Goal: Transaction & Acquisition: Purchase product/service

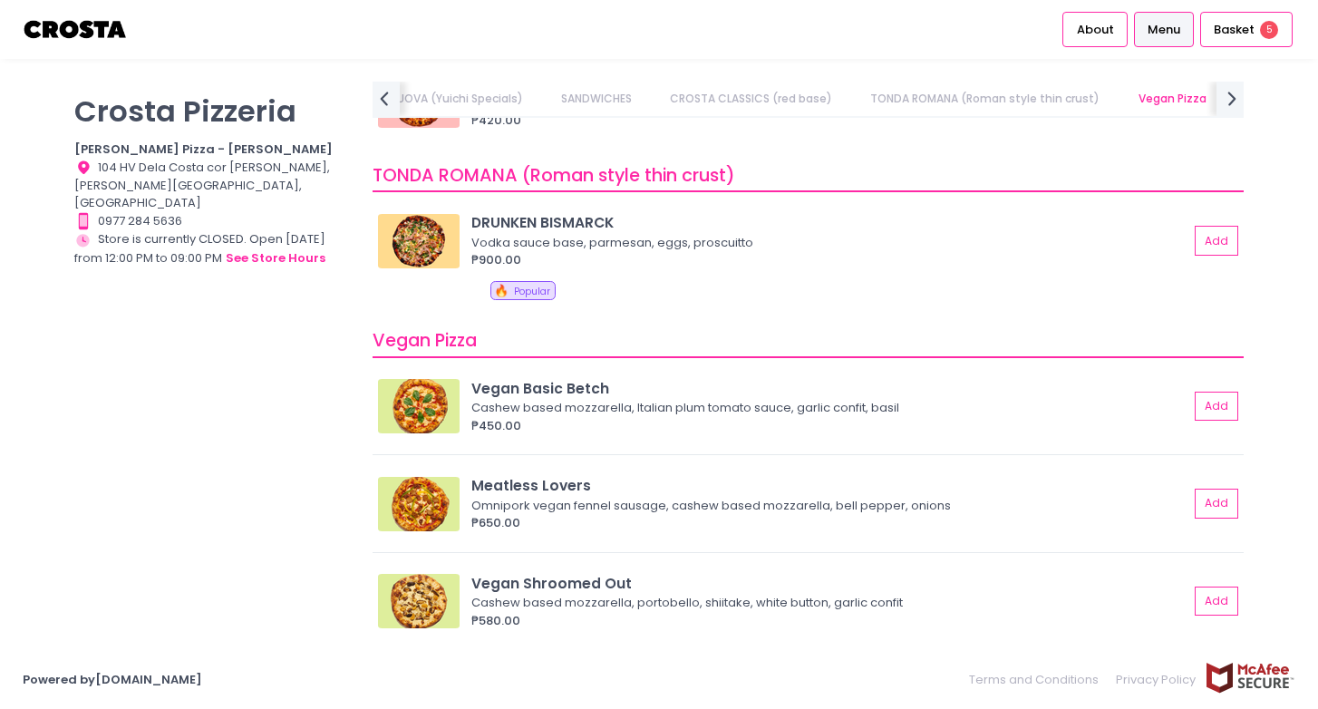
scroll to position [1148, 0]
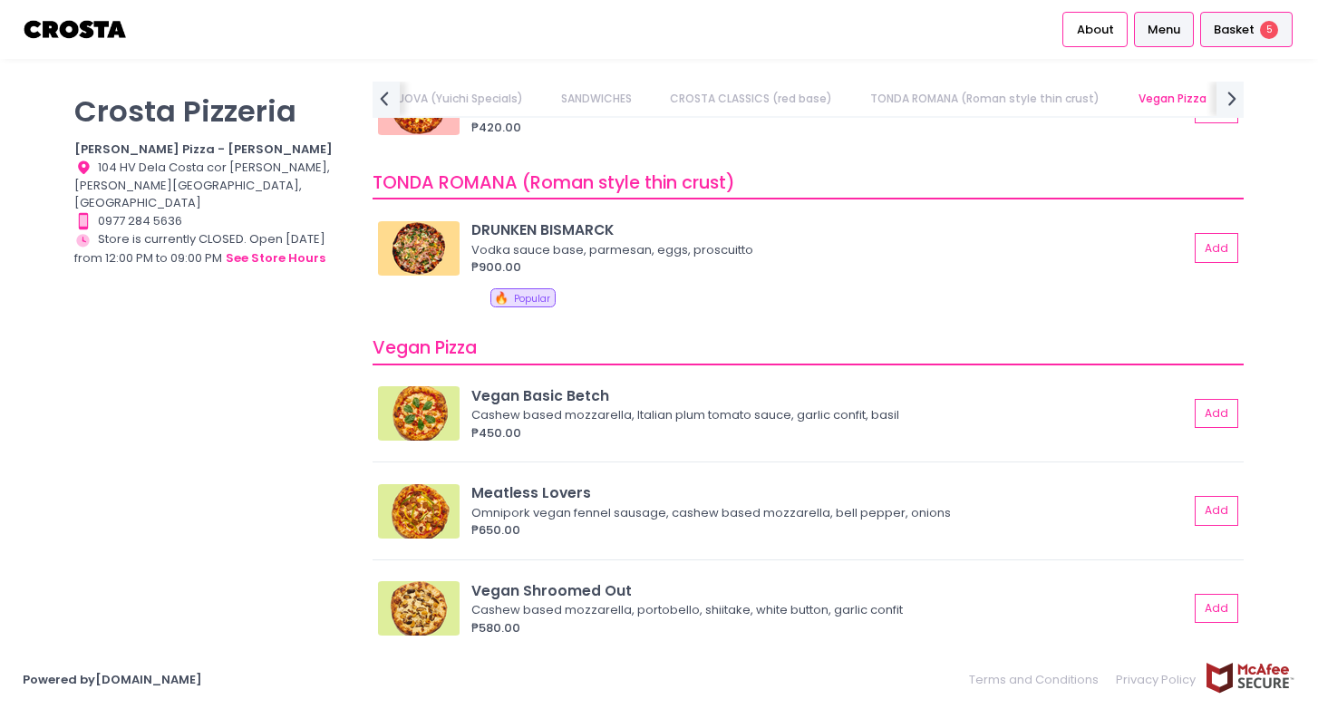
click at [1246, 34] on span "Basket" at bounding box center [1234, 30] width 41 height 18
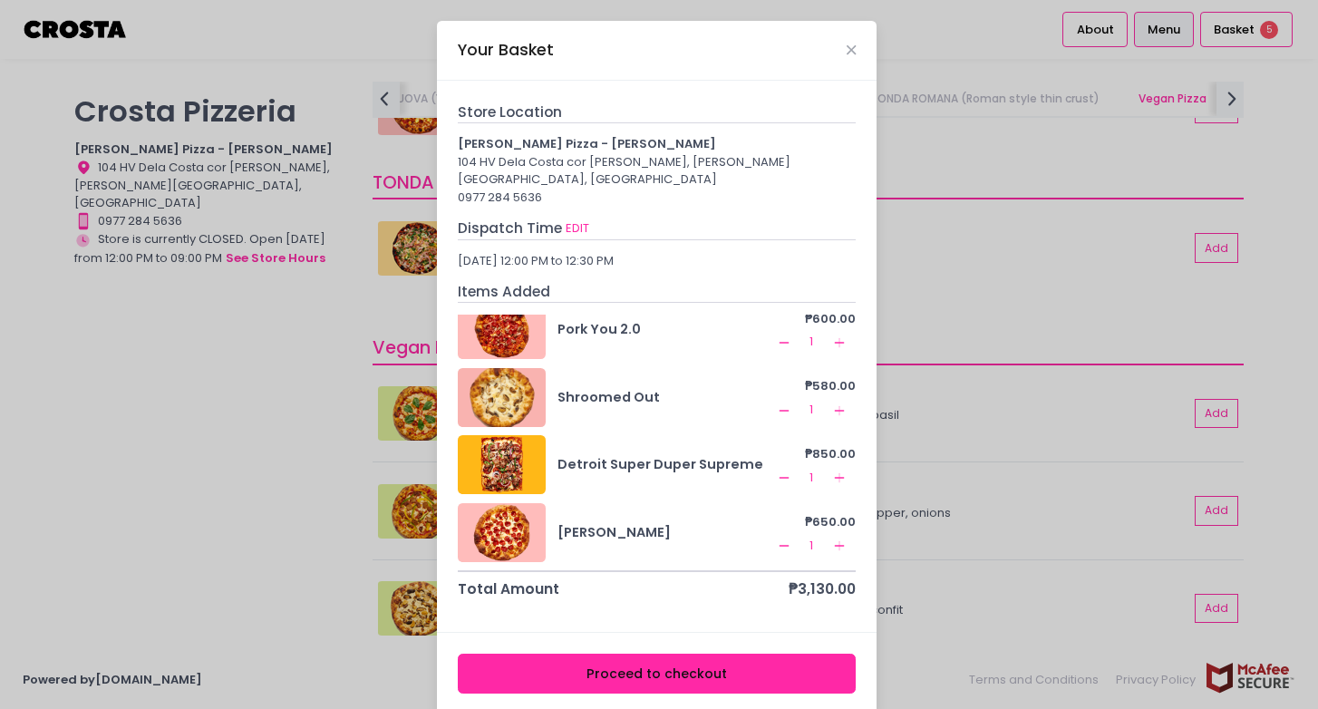
scroll to position [8, 0]
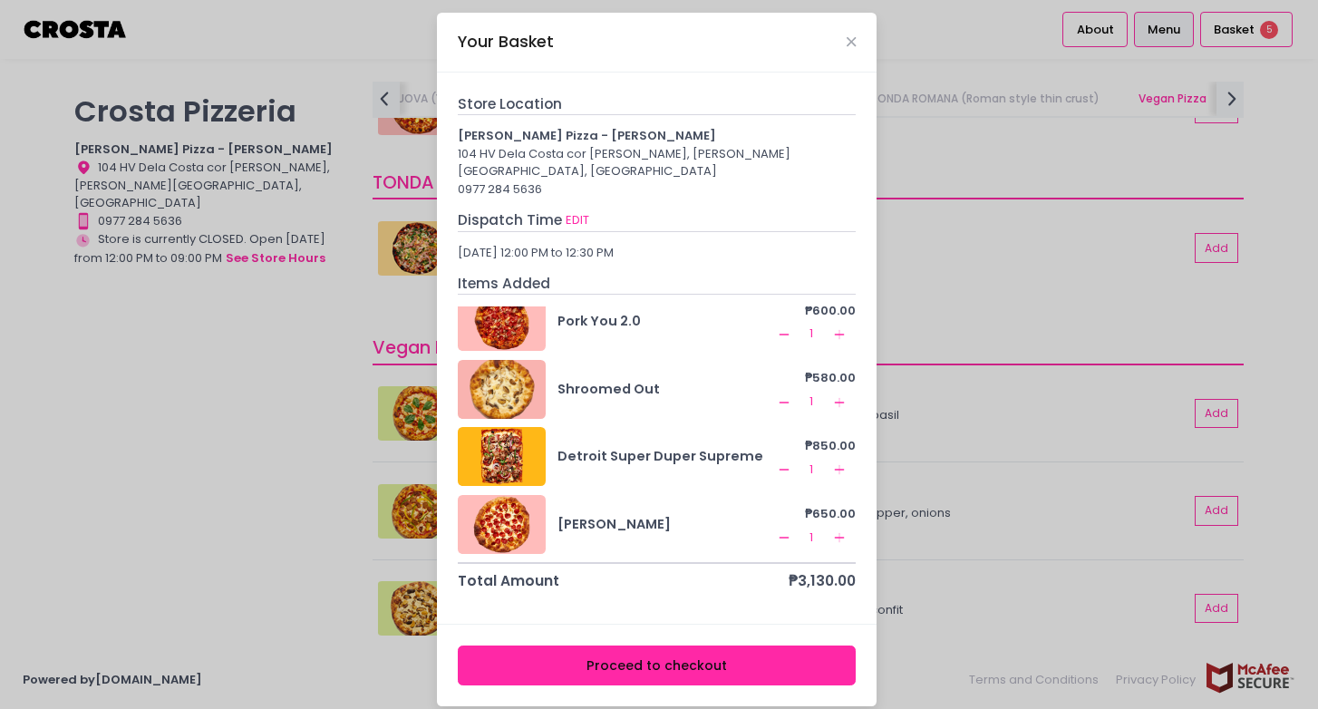
click at [777, 462] on icon "Remove Created with Sketch." at bounding box center [784, 469] width 15 height 15
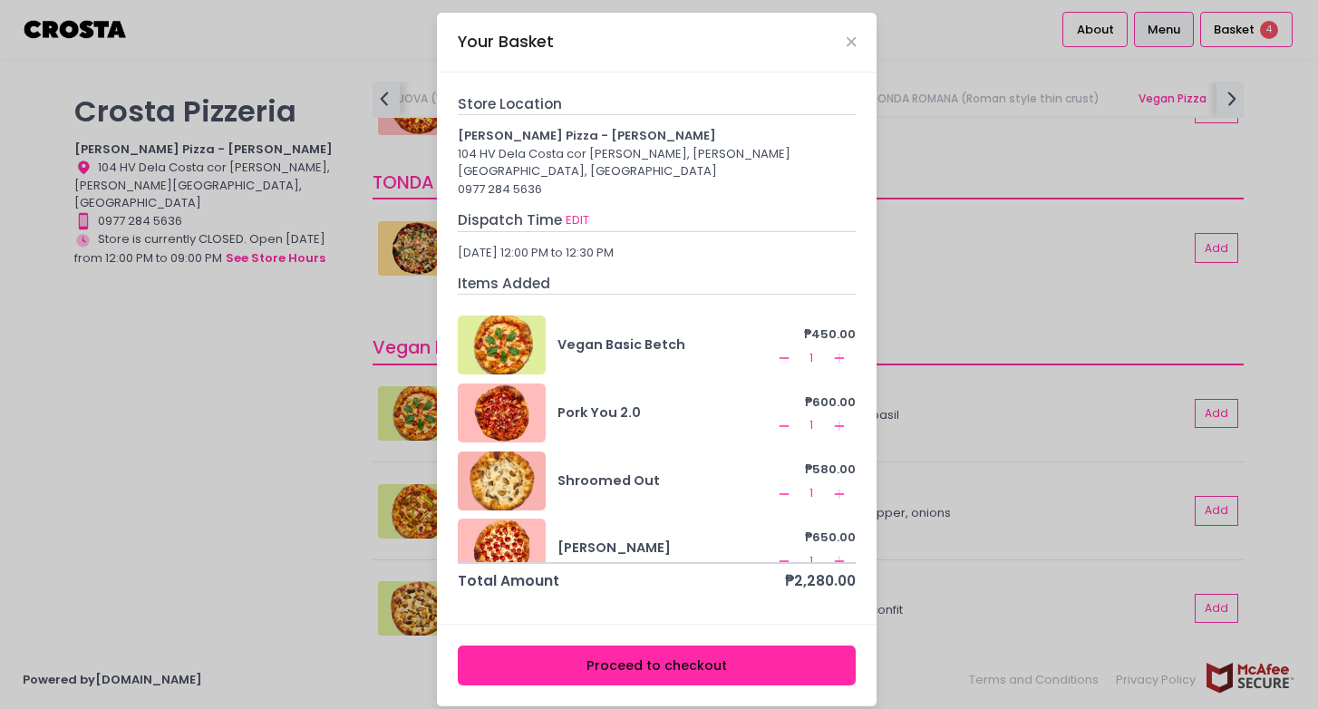
scroll to position [24, 0]
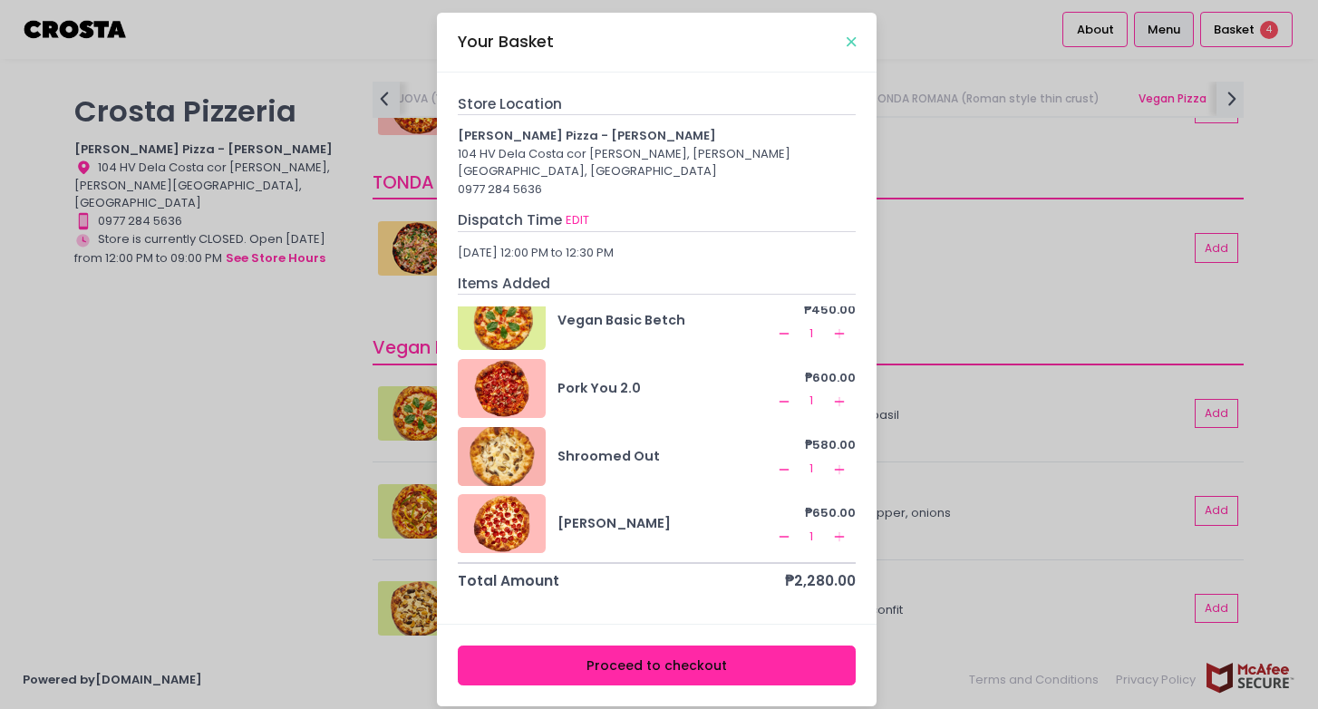
click at [853, 39] on icon "Close" at bounding box center [851, 42] width 9 height 14
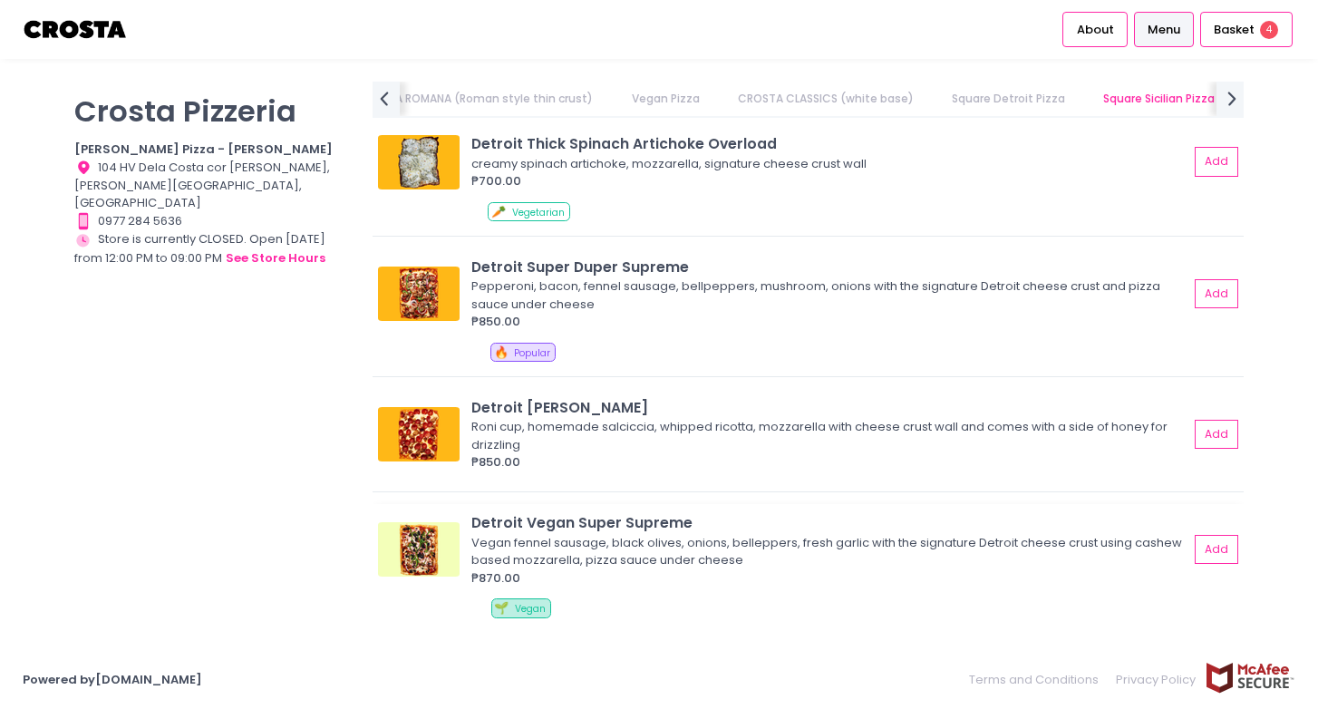
scroll to position [2263, 0]
click at [414, 298] on img at bounding box center [419, 294] width 82 height 54
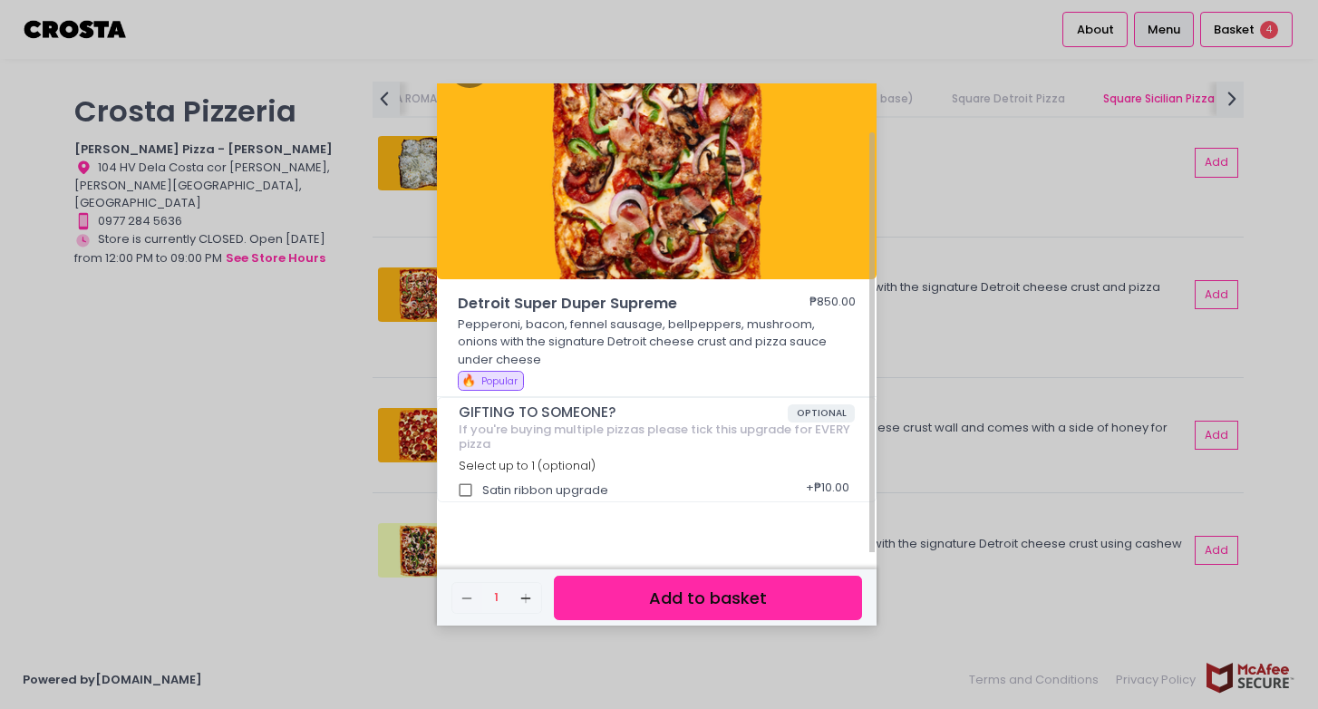
scroll to position [52, 0]
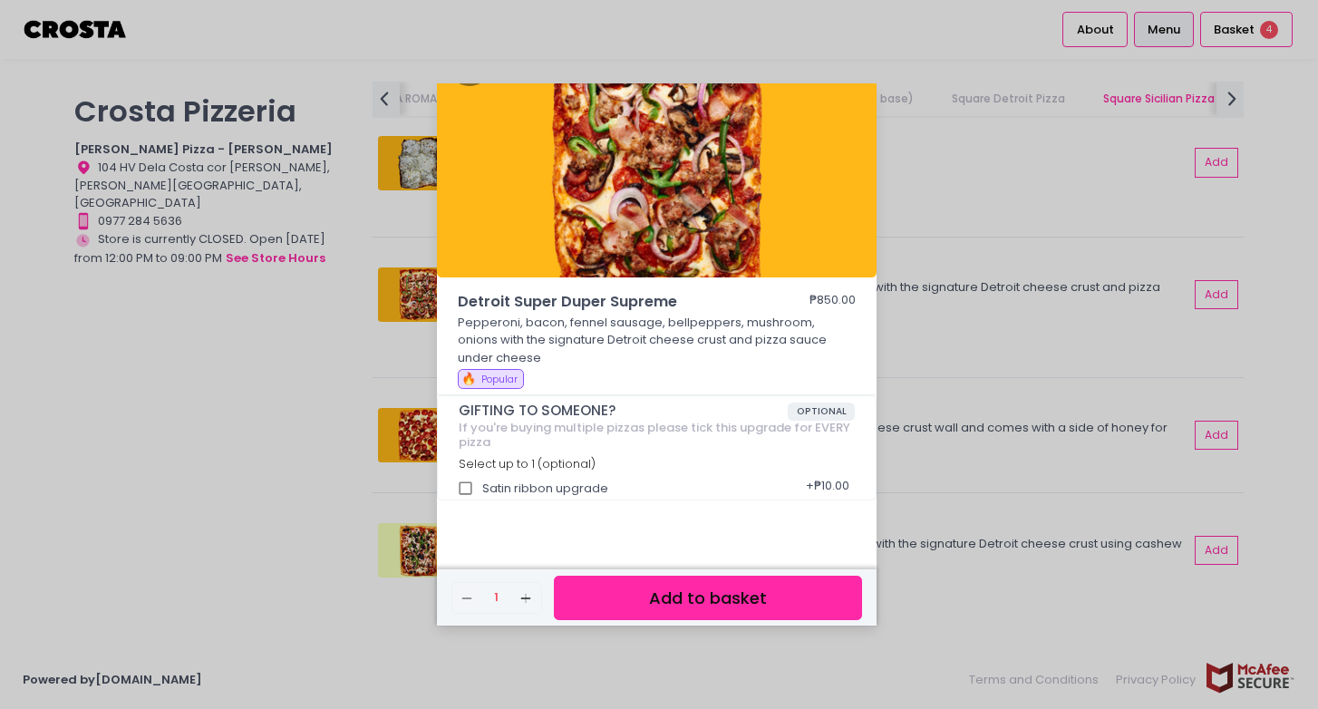
click at [965, 188] on div "Detroit Super Duper Supreme ₱850.00 Pepperoni, bacon, fennel sausage, bellpeppe…" at bounding box center [659, 354] width 1318 height 709
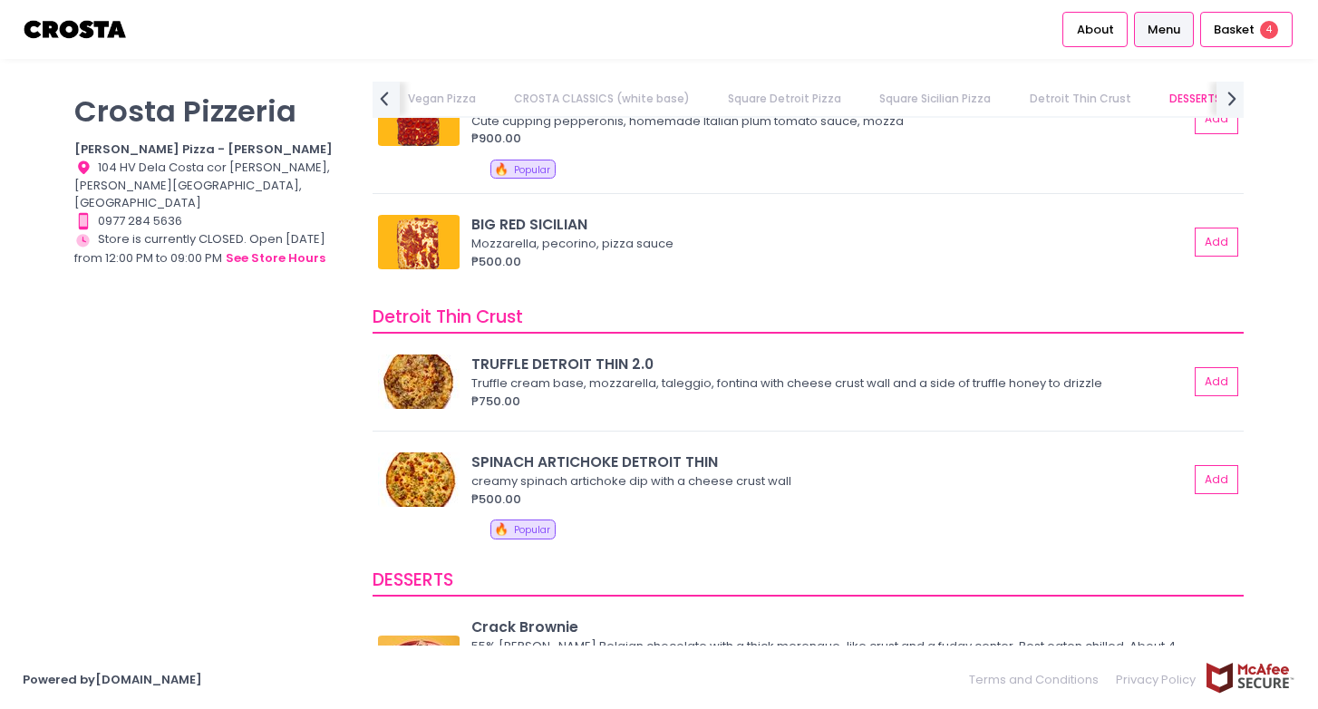
scroll to position [3255, 0]
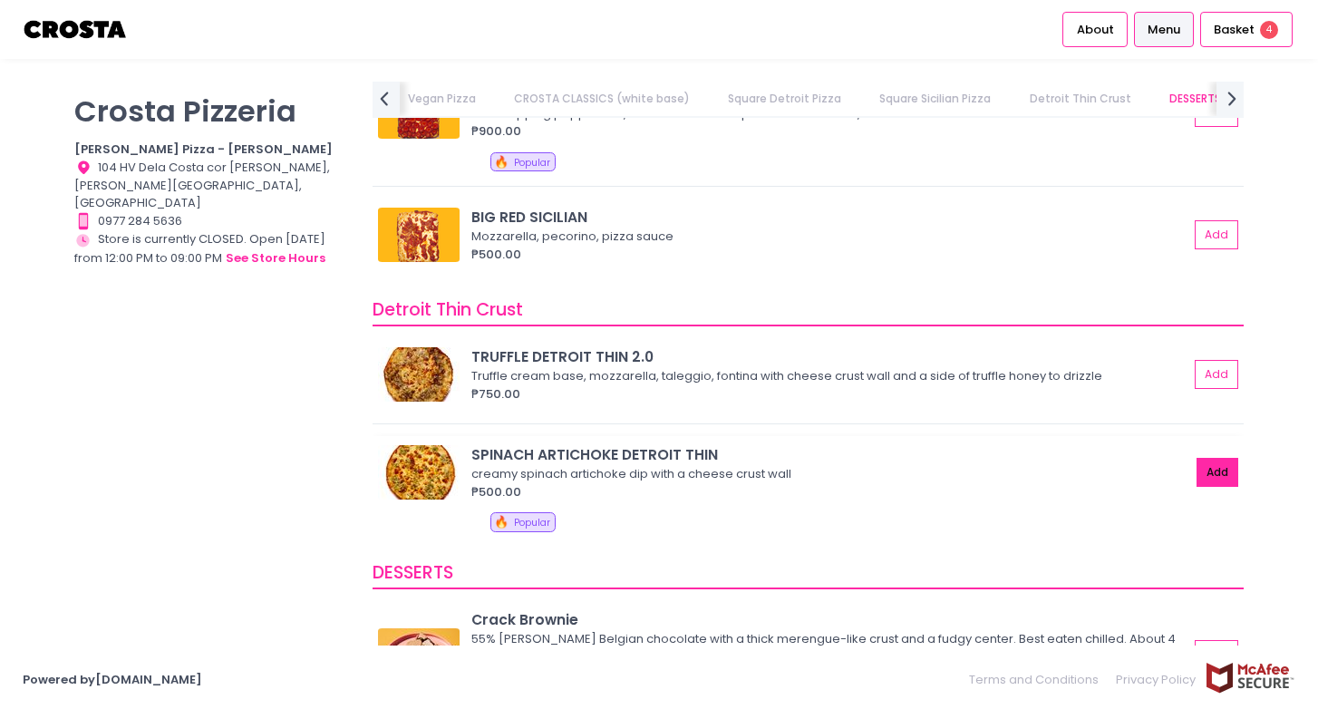
click at [1221, 471] on button "Add" at bounding box center [1218, 473] width 42 height 30
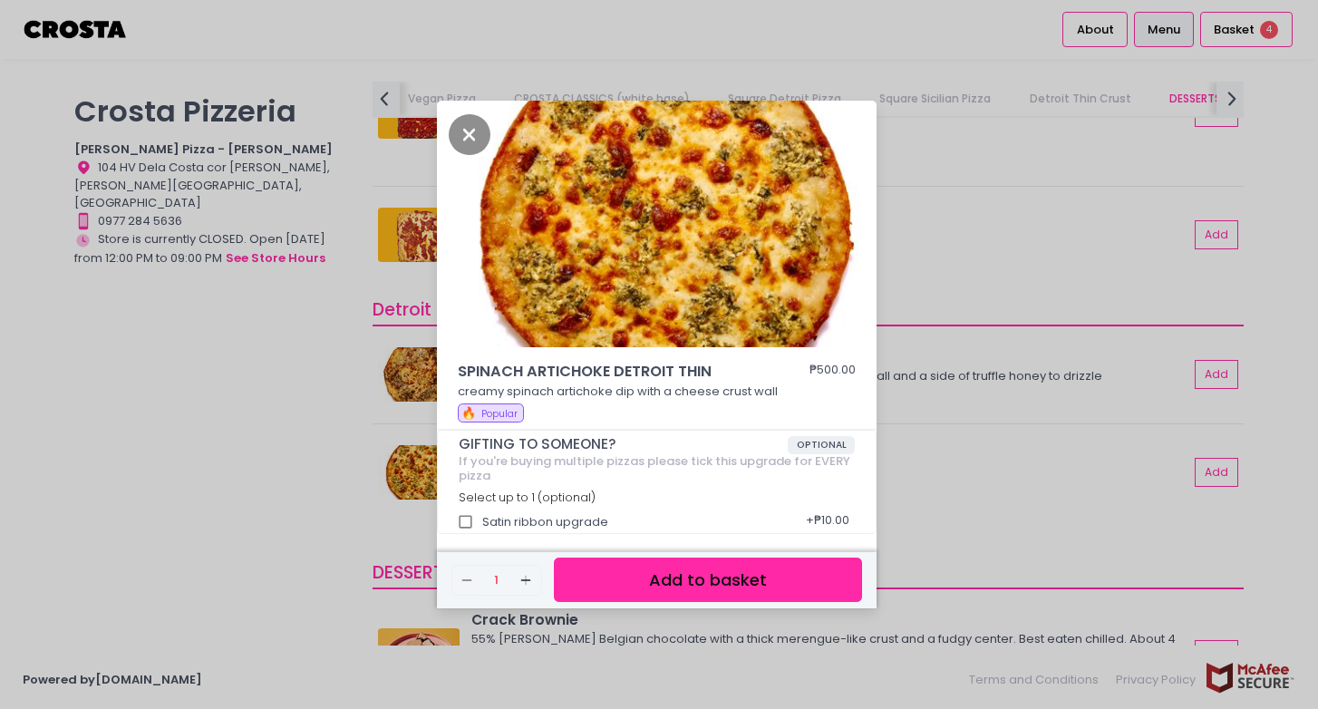
click at [714, 582] on button "Add to basket" at bounding box center [708, 580] width 308 height 44
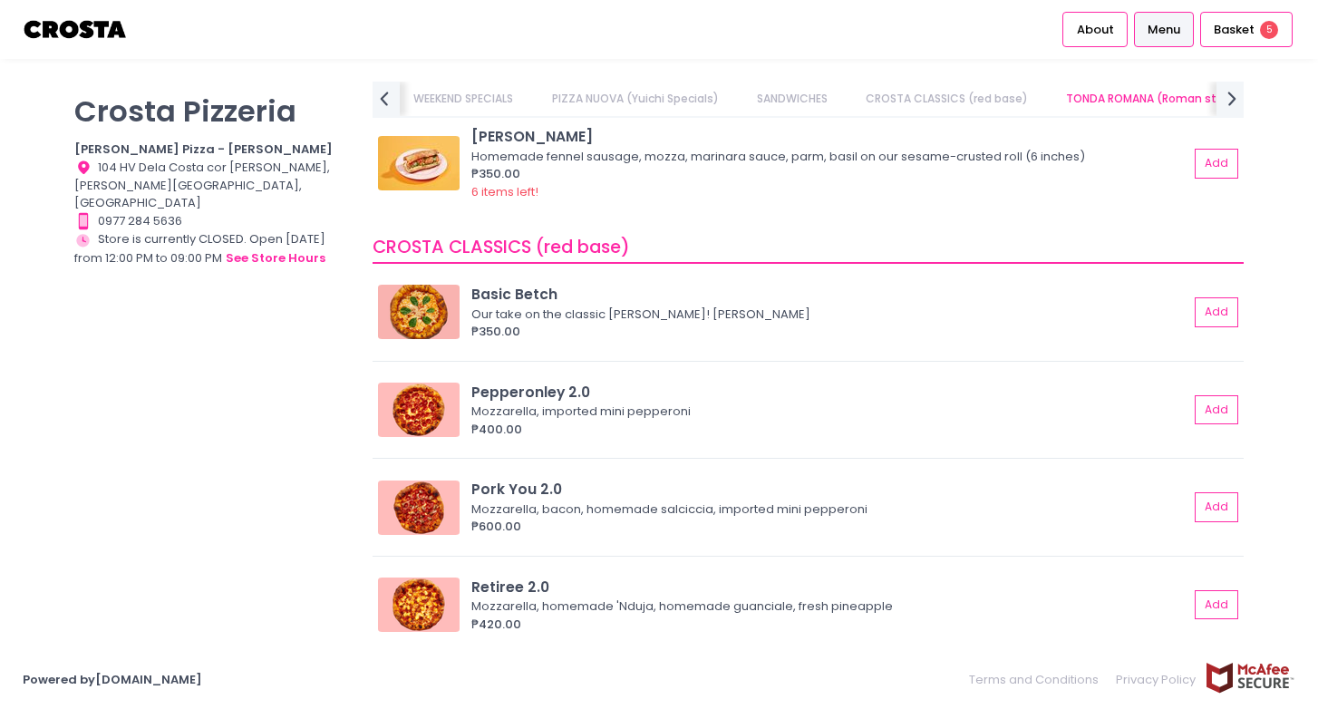
scroll to position [744, 0]
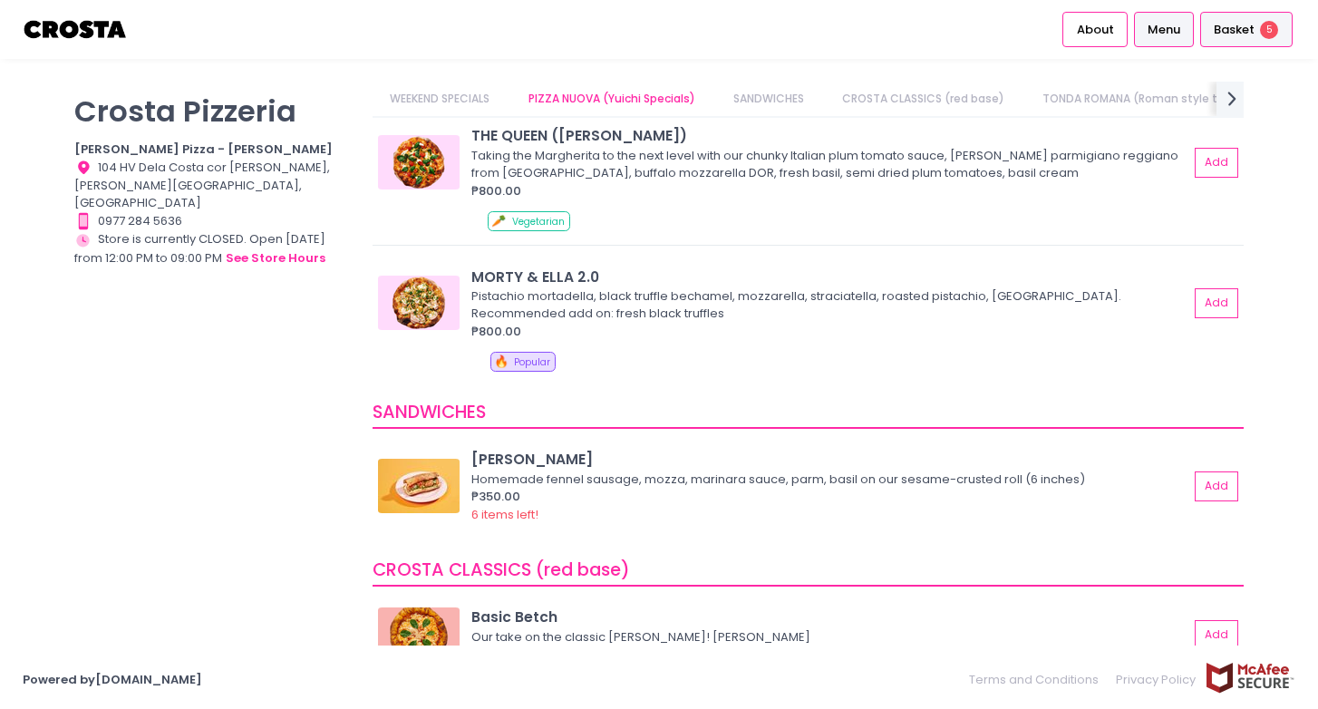
click at [1226, 31] on span "Basket" at bounding box center [1234, 30] width 41 height 18
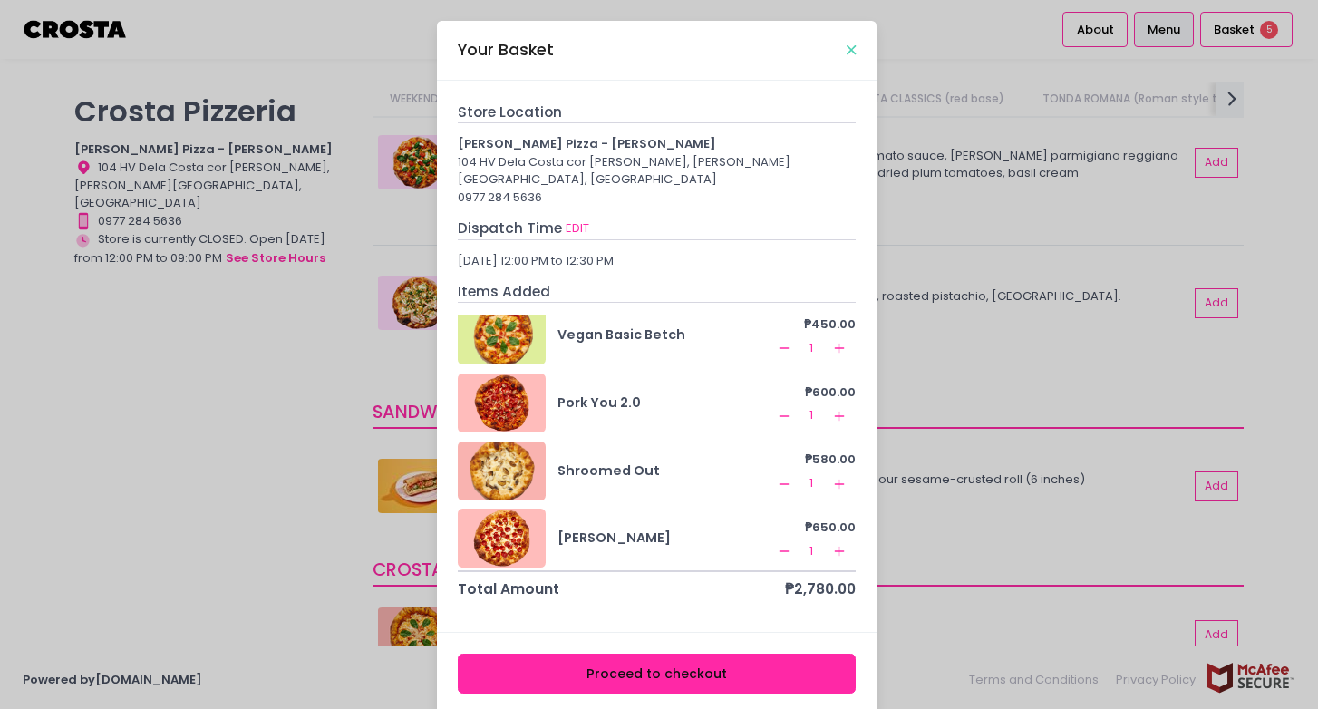
click at [850, 50] on icon "Close" at bounding box center [851, 51] width 9 height 14
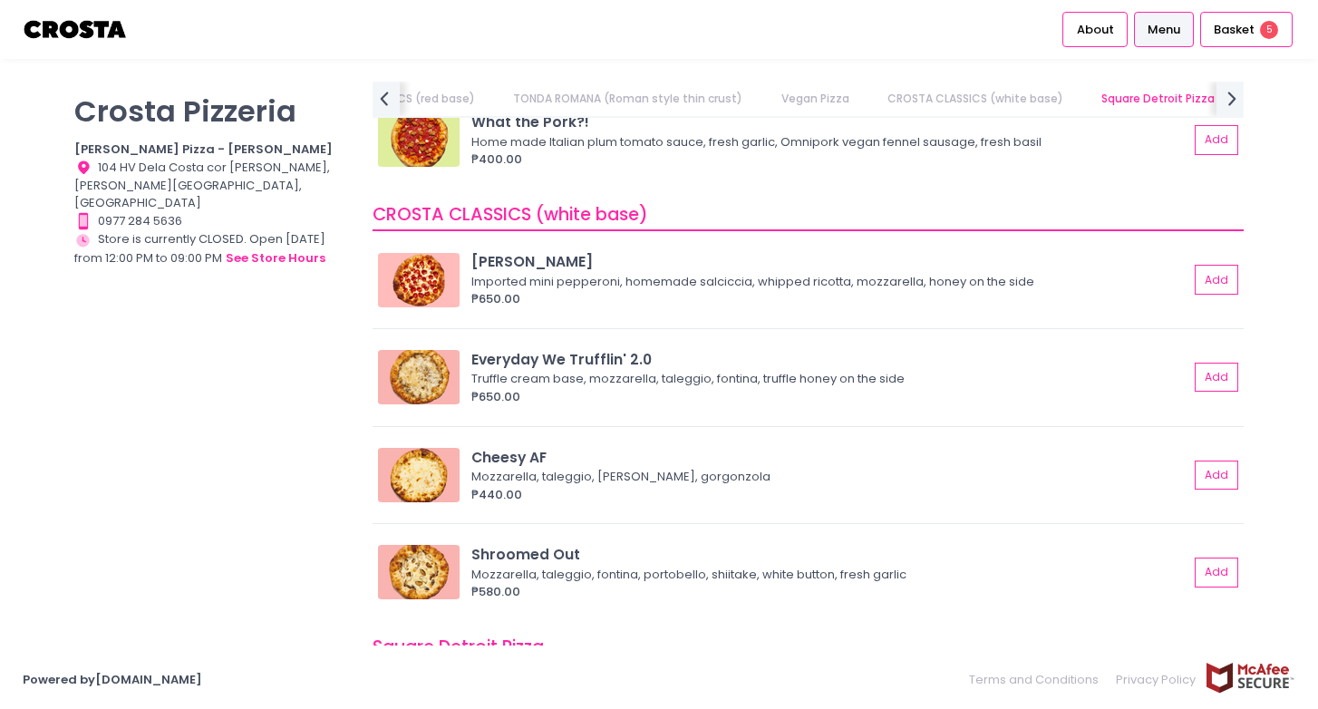
scroll to position [1717, 0]
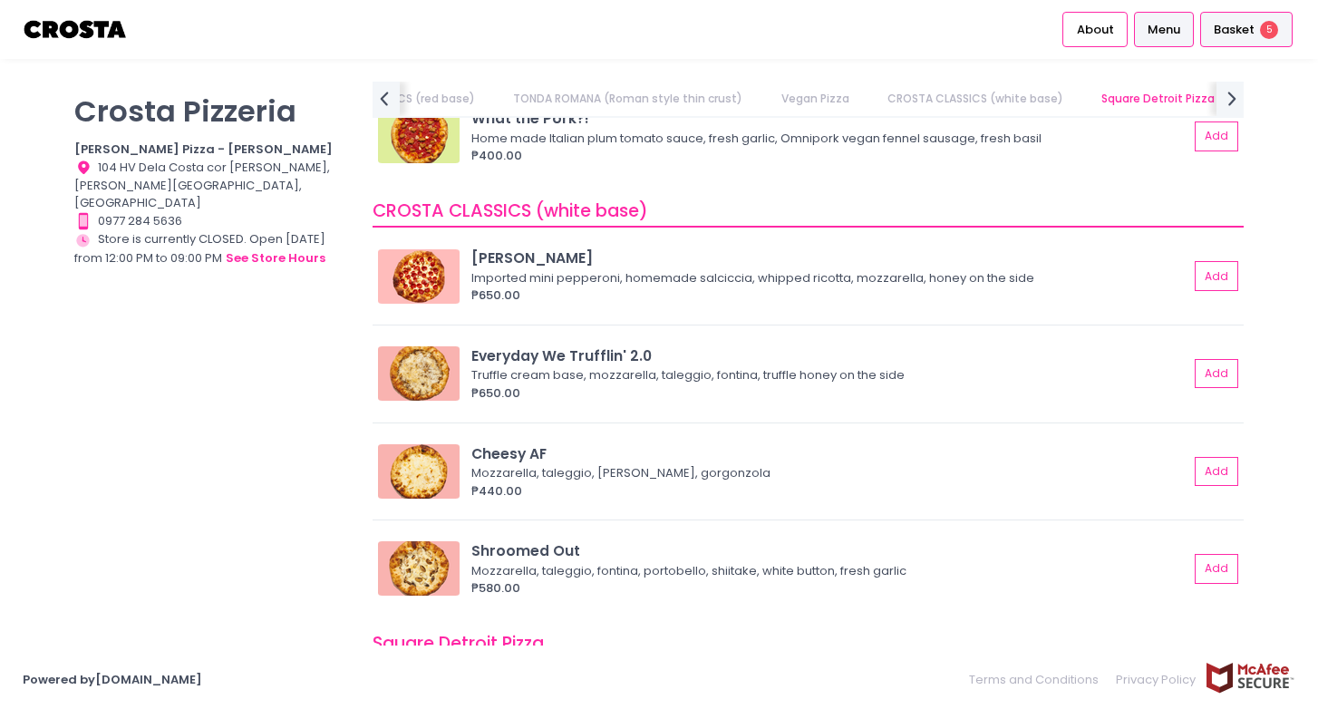
click at [1228, 34] on span "Basket" at bounding box center [1234, 30] width 41 height 18
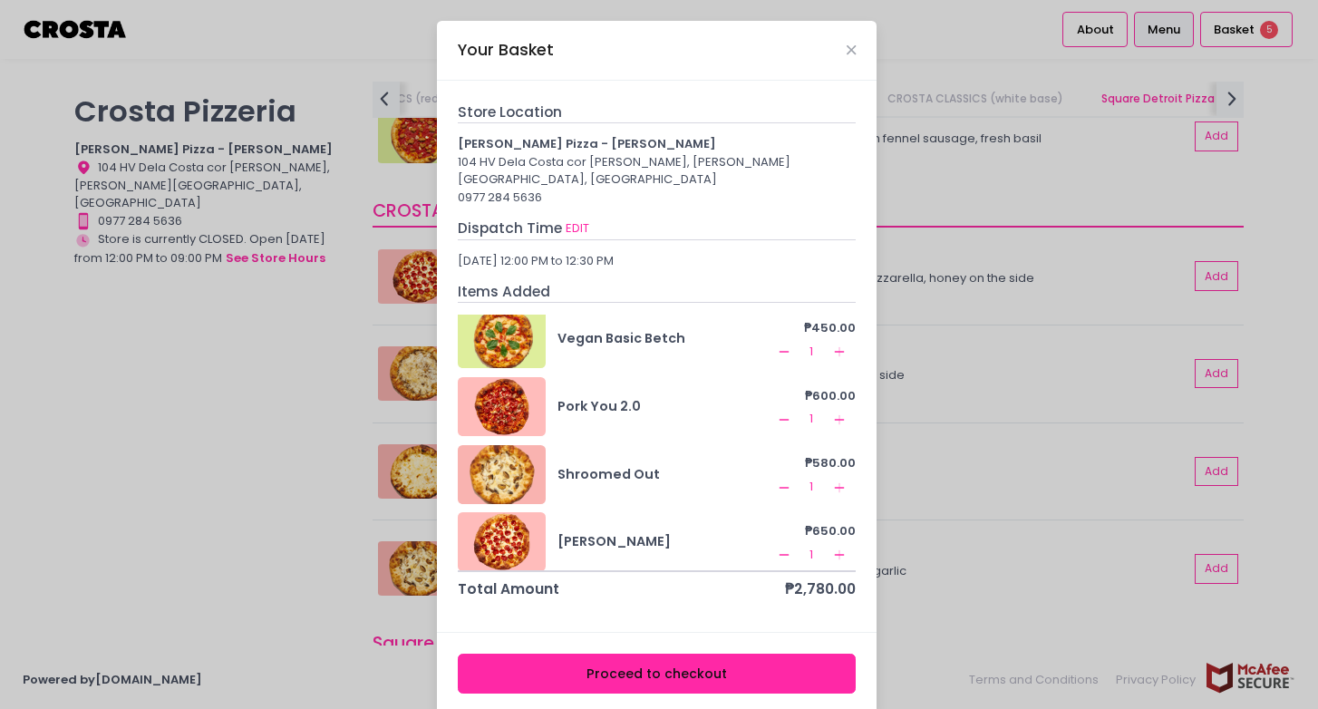
scroll to position [12, 0]
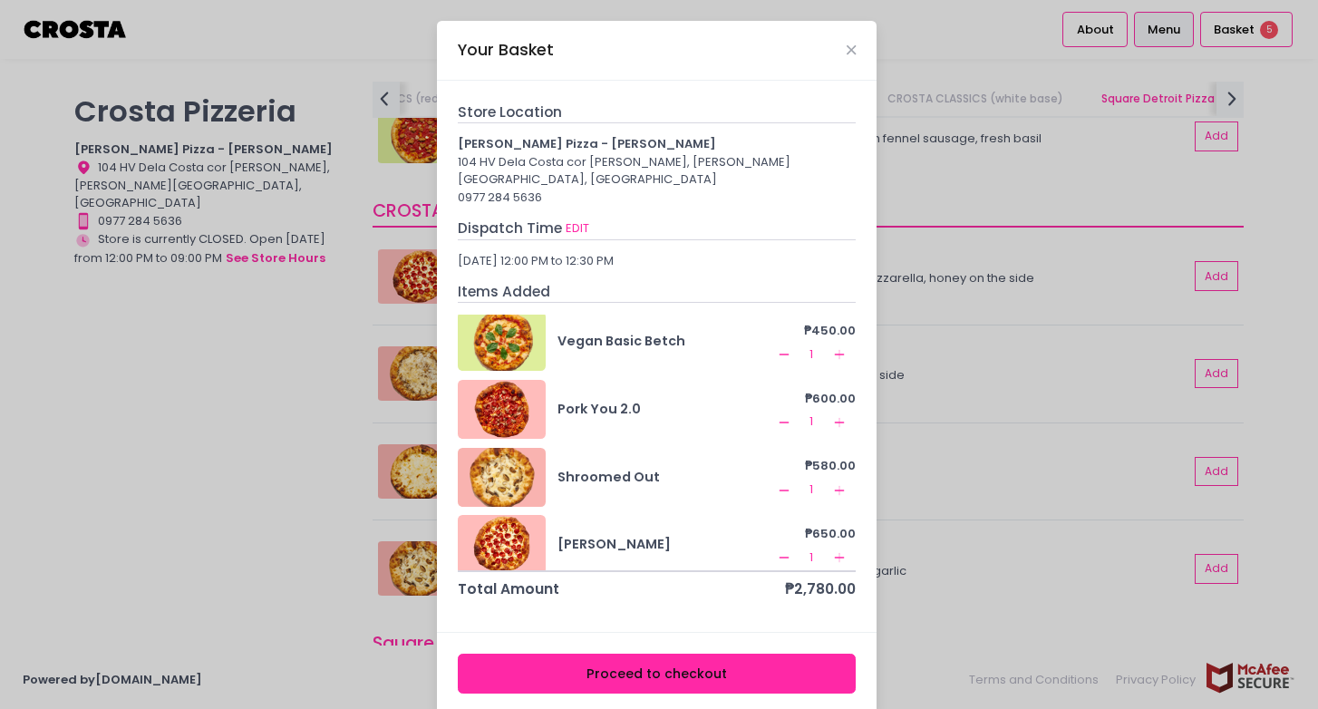
click at [846, 56] on div "Your Basket" at bounding box center [657, 51] width 440 height 60
click at [850, 44] on icon "Close" at bounding box center [851, 51] width 9 height 14
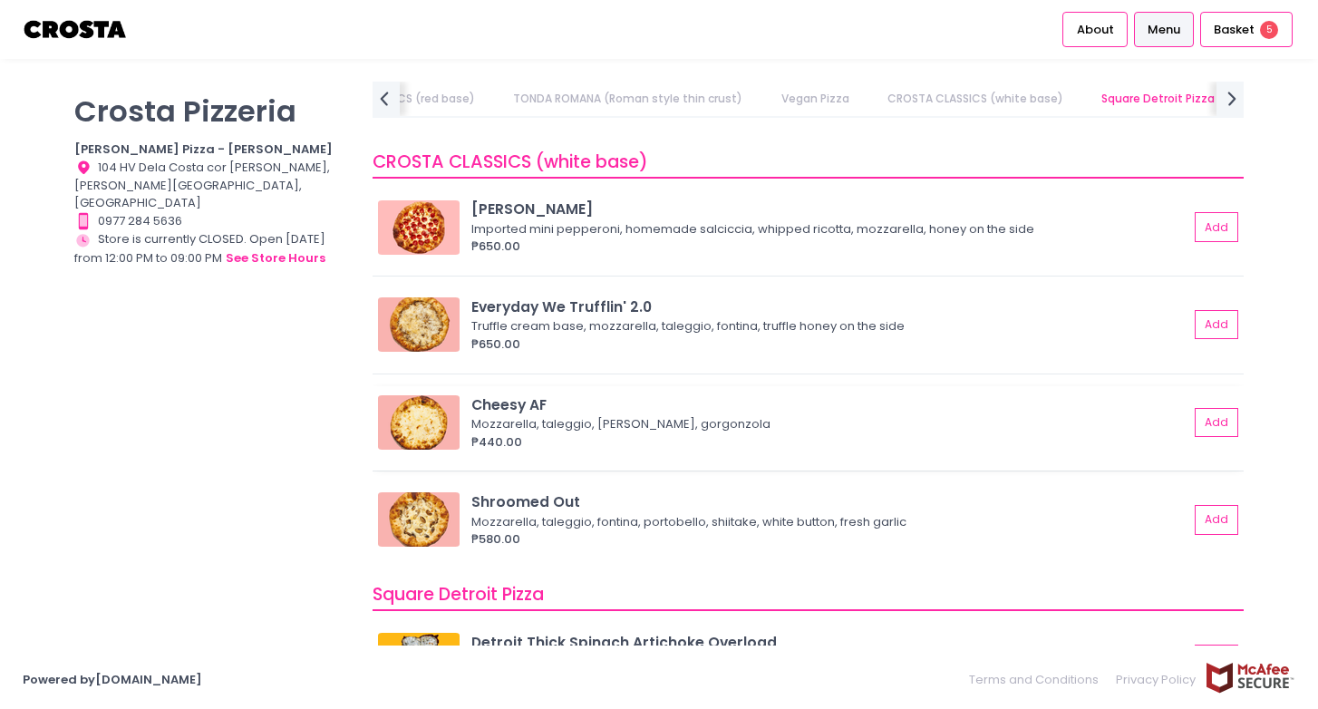
scroll to position [1790, 0]
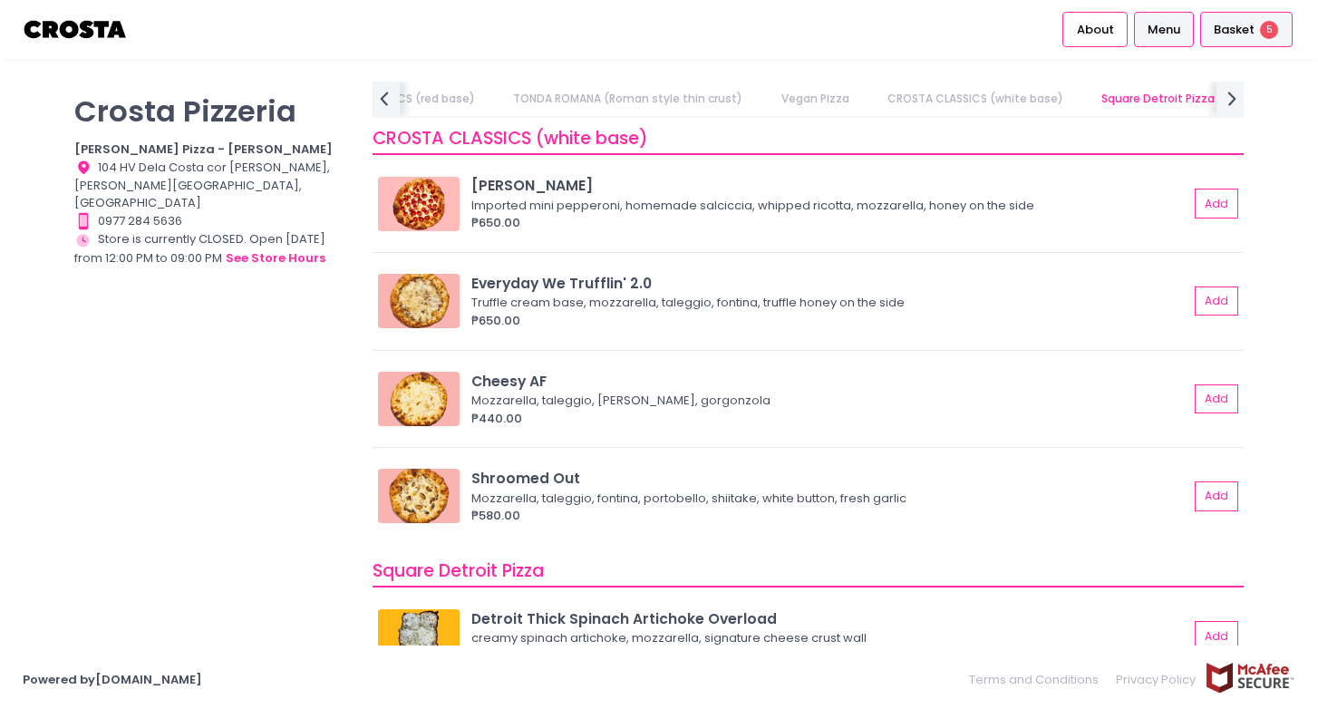
click at [1238, 34] on span "Basket" at bounding box center [1234, 30] width 41 height 18
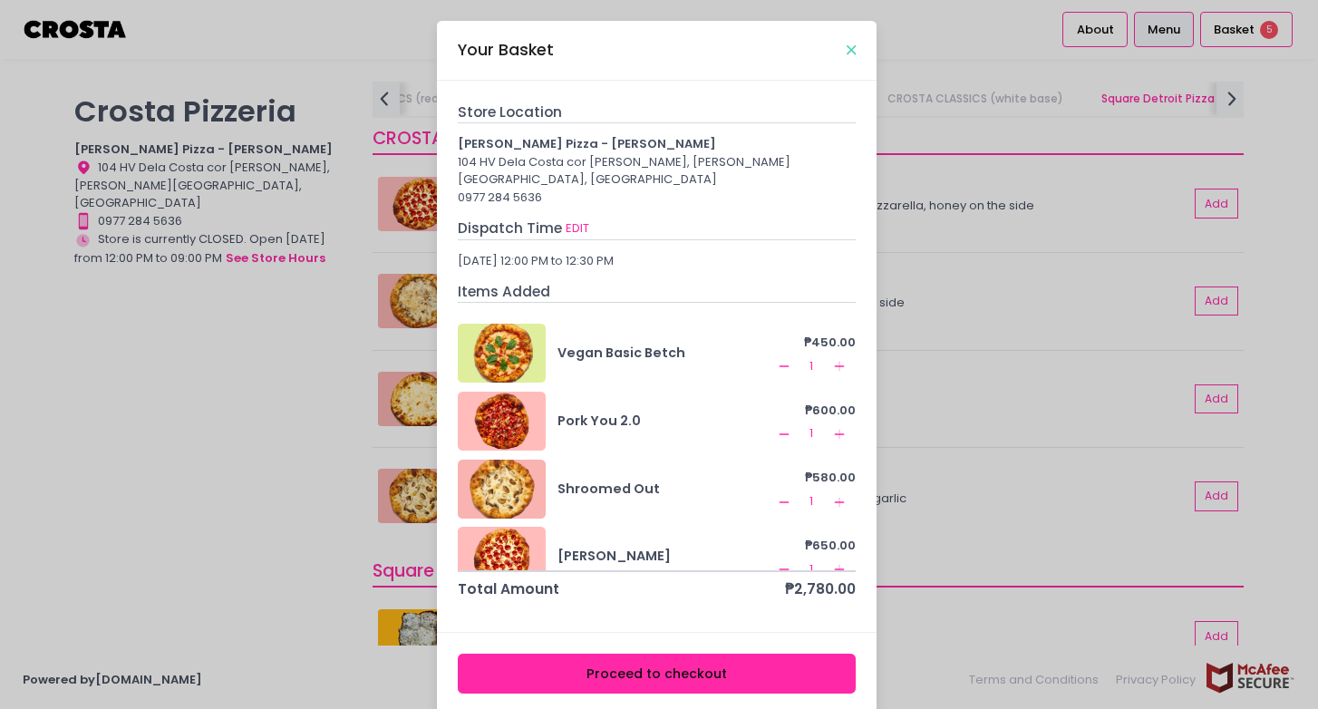
click at [850, 44] on icon "Close" at bounding box center [851, 51] width 9 height 14
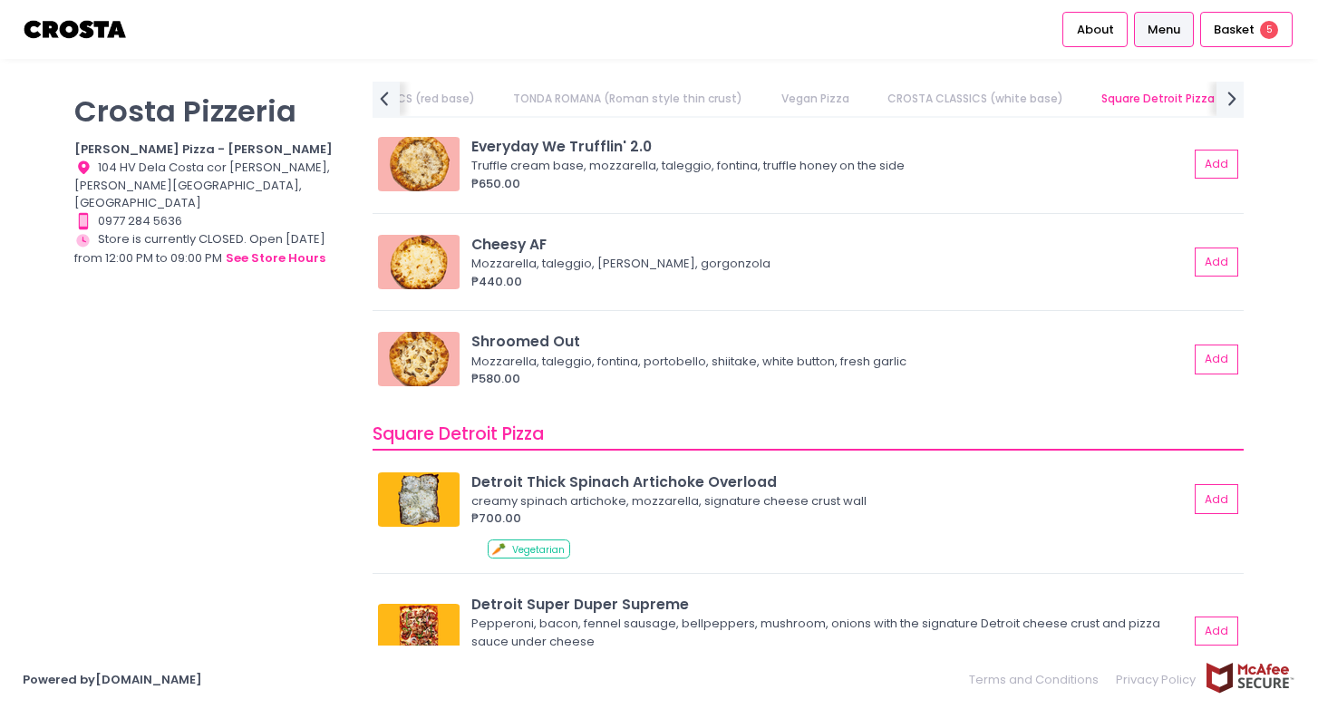
scroll to position [1923, 0]
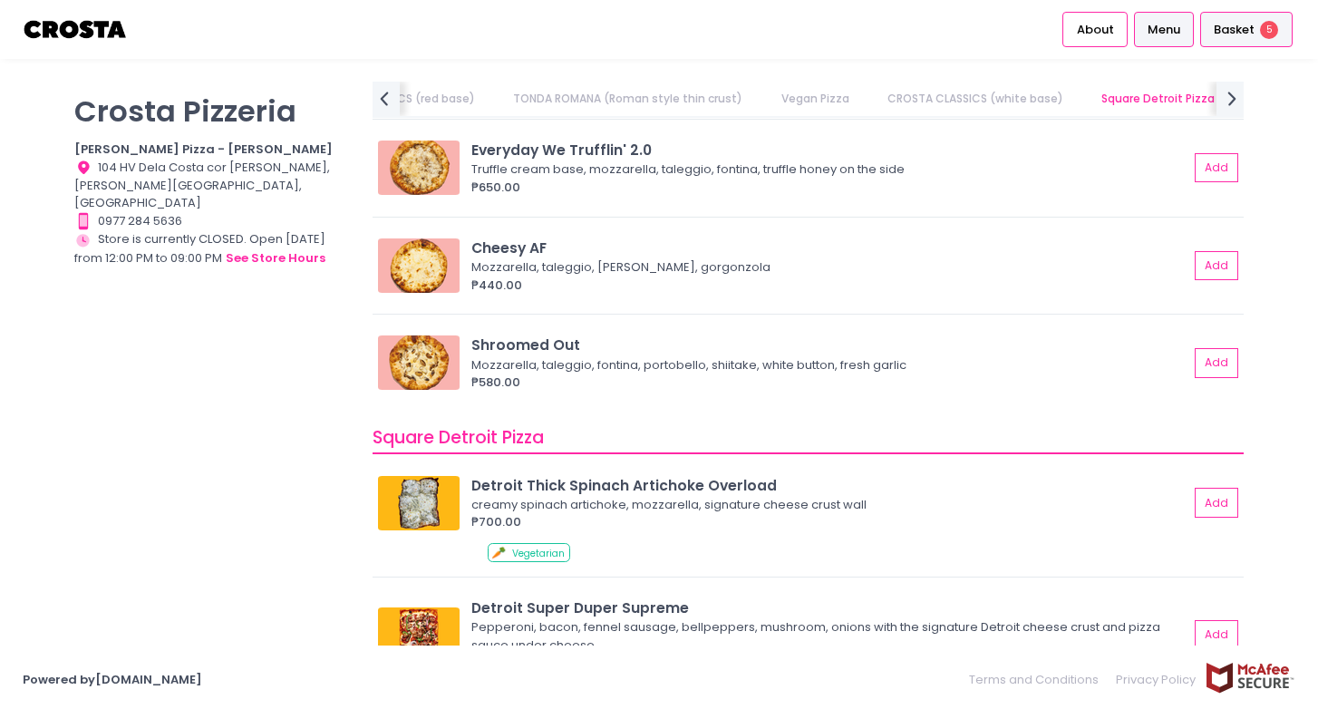
click at [1216, 25] on span "Basket" at bounding box center [1234, 30] width 41 height 18
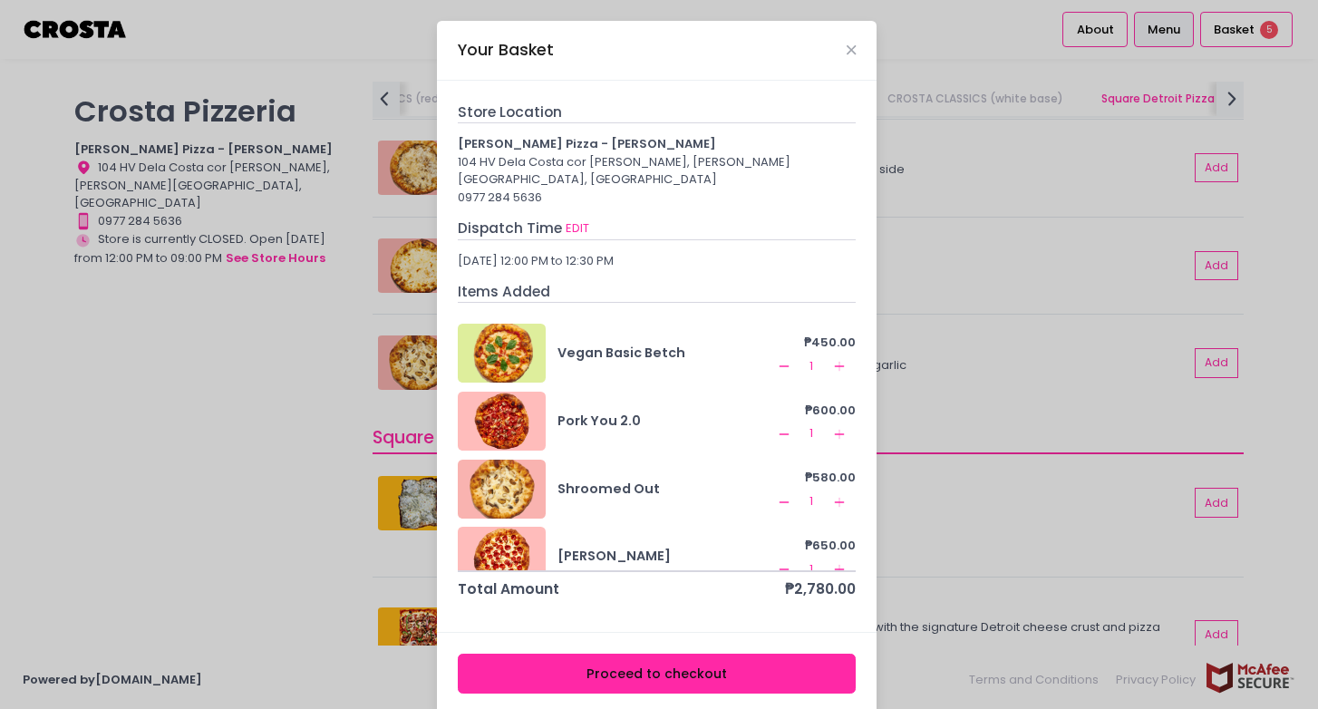
click at [834, 433] on rect at bounding box center [839, 433] width 10 height 1
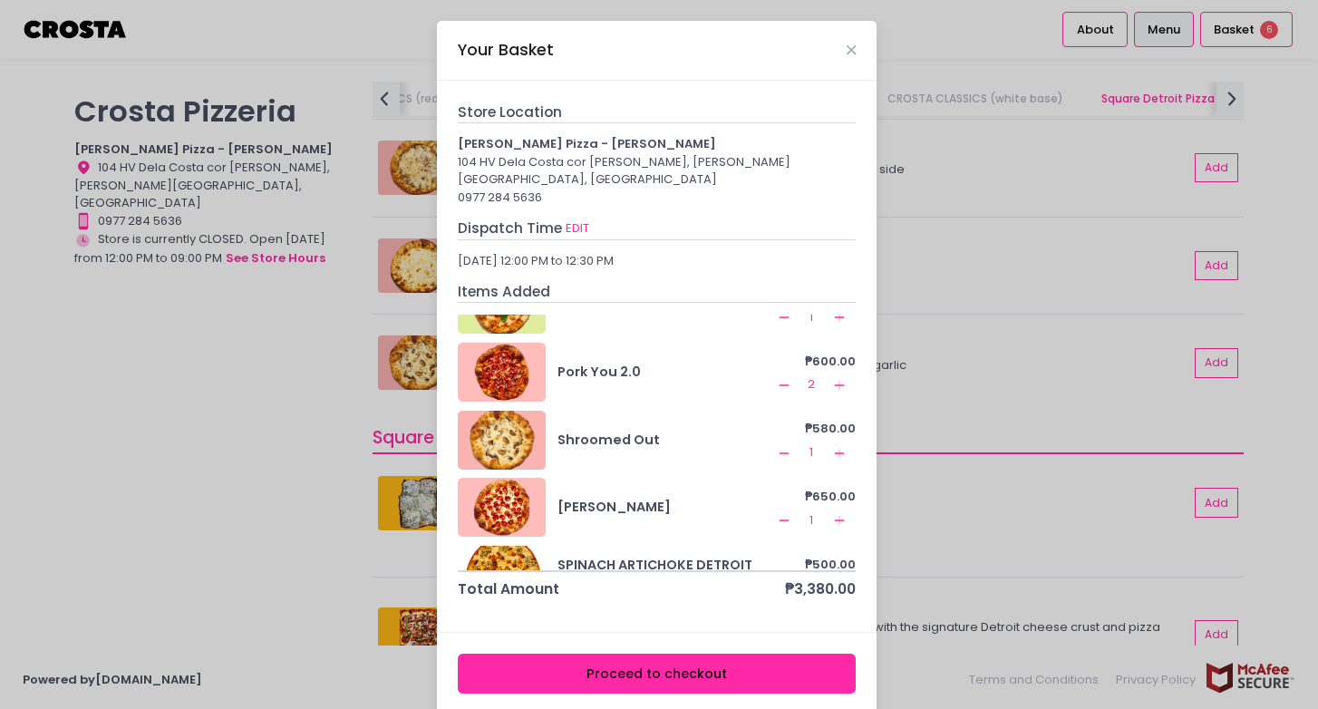
scroll to position [92, 0]
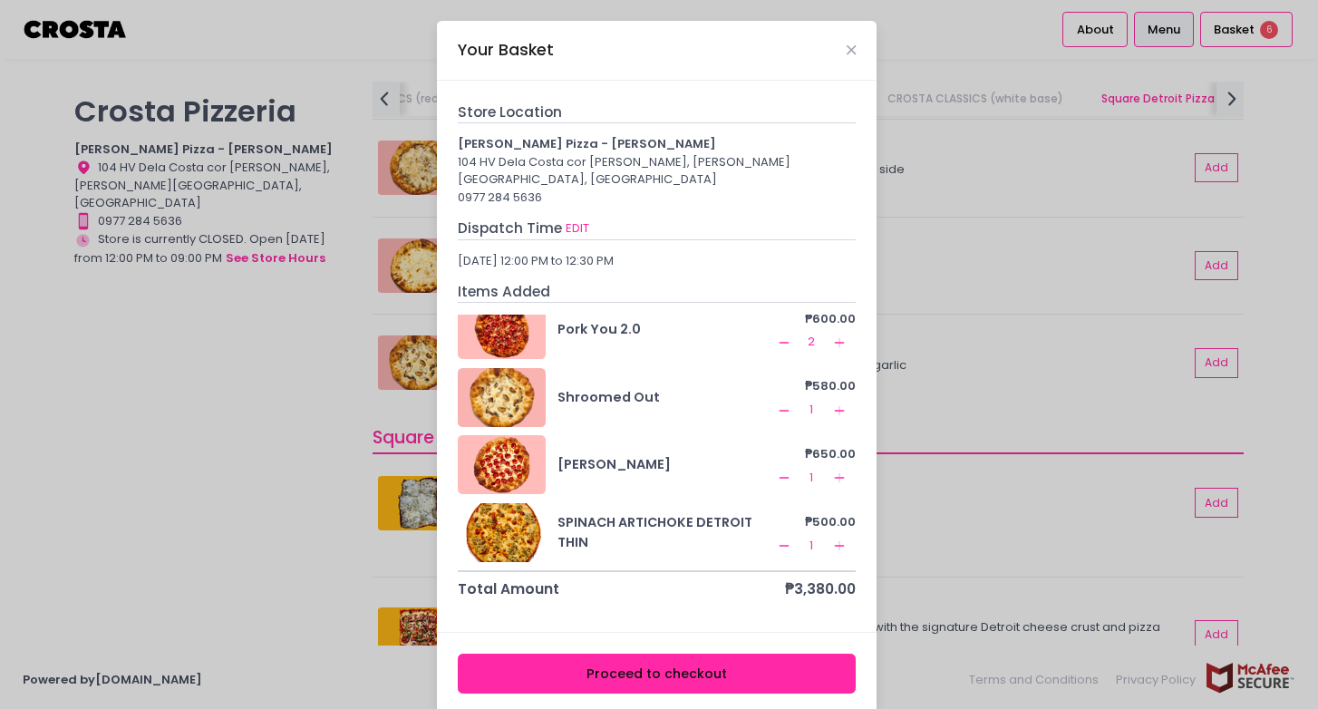
click at [834, 545] on rect at bounding box center [839, 545] width 10 height 1
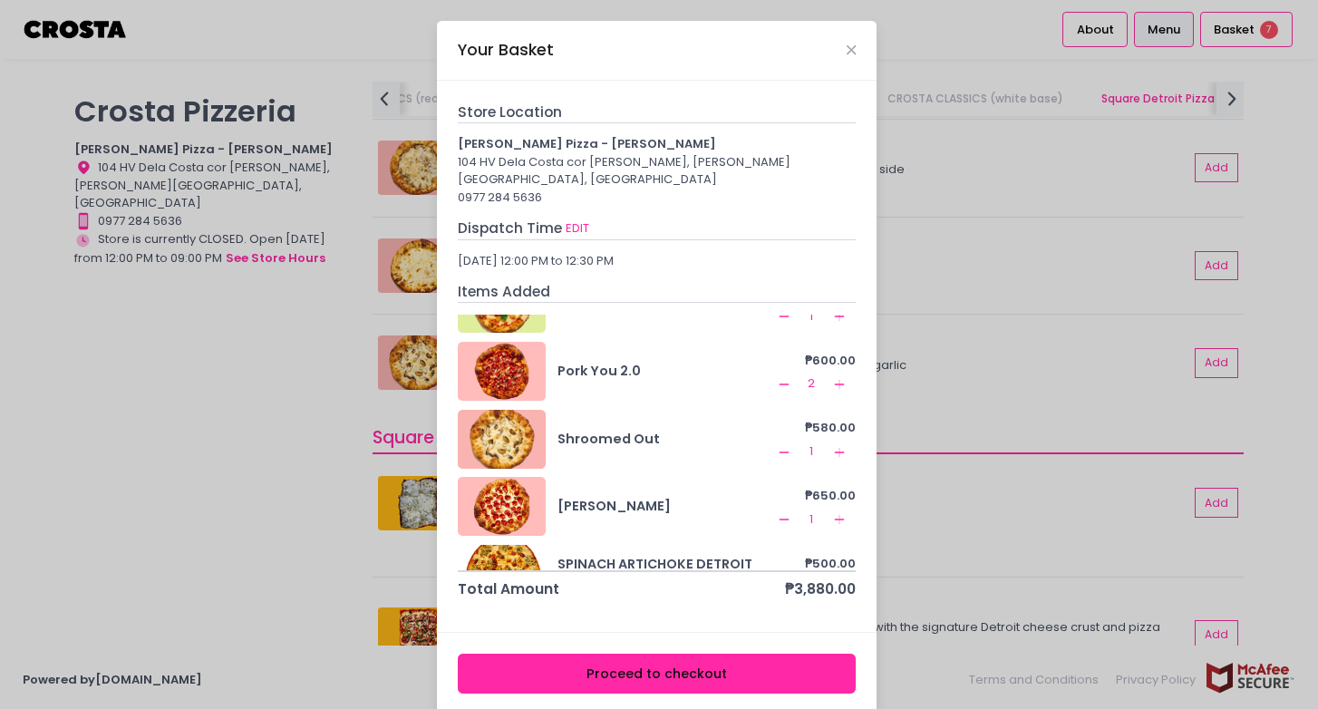
scroll to position [46, 0]
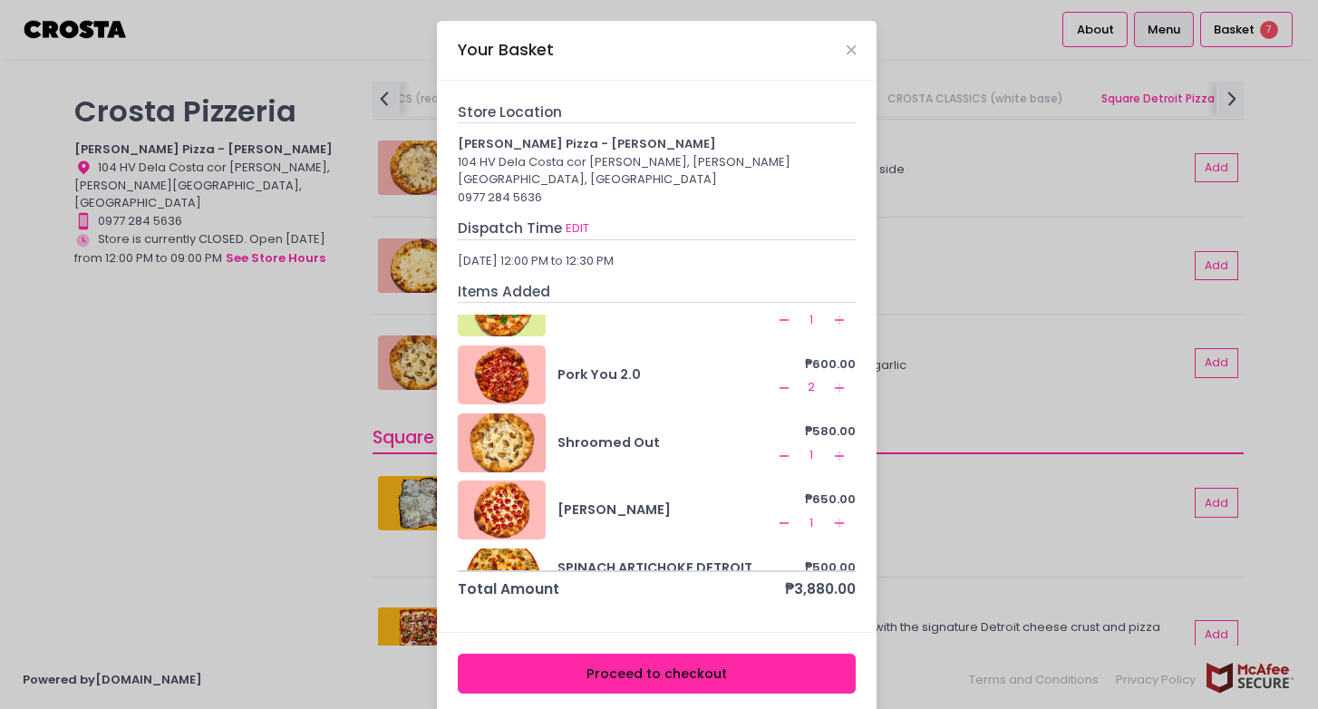
click at [856, 53] on div "Your Basket" at bounding box center [657, 51] width 440 height 60
click at [853, 45] on icon "Close" at bounding box center [851, 51] width 9 height 14
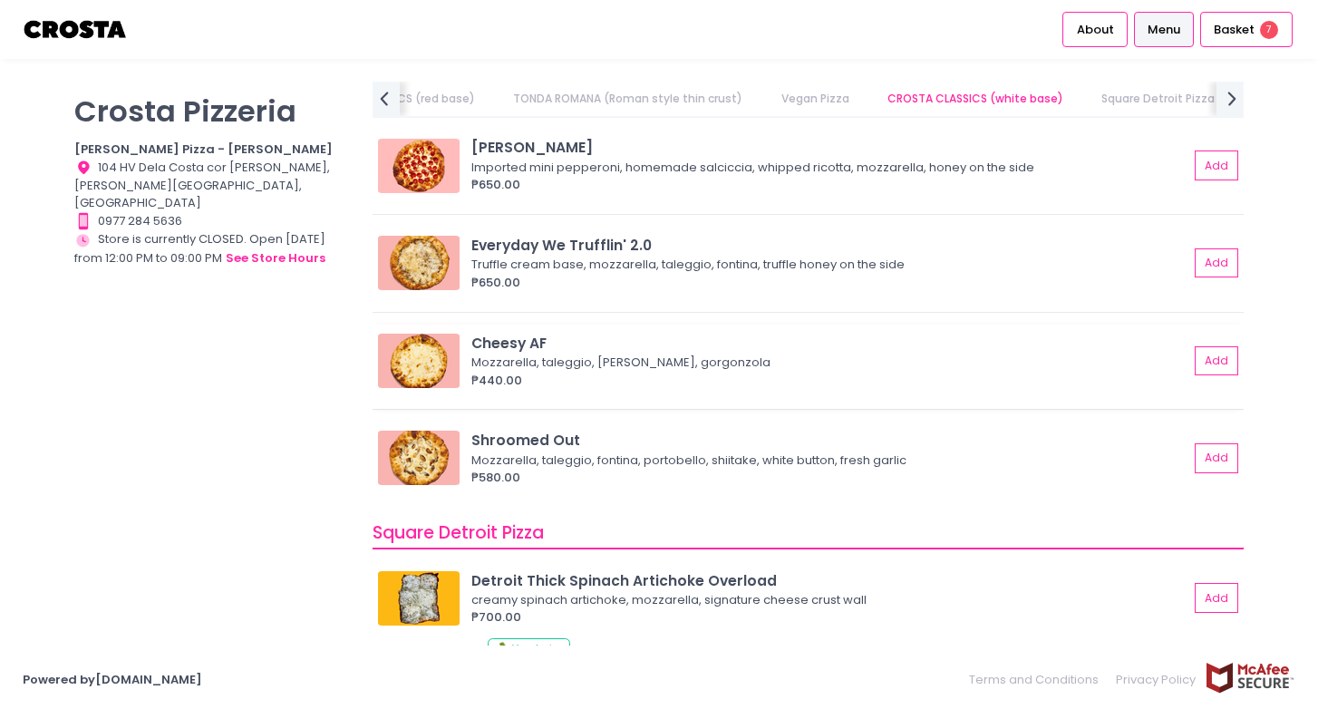
scroll to position [1811, 0]
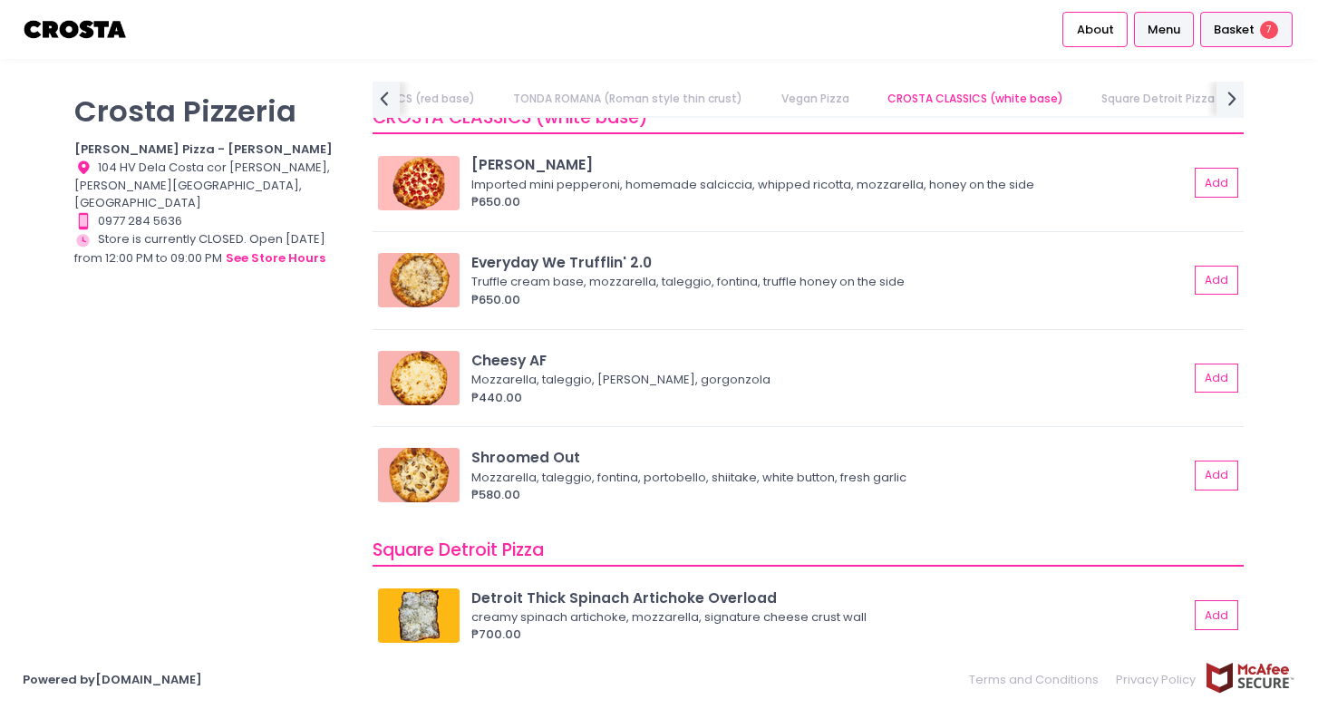
click at [1250, 36] on span "Basket" at bounding box center [1234, 30] width 41 height 18
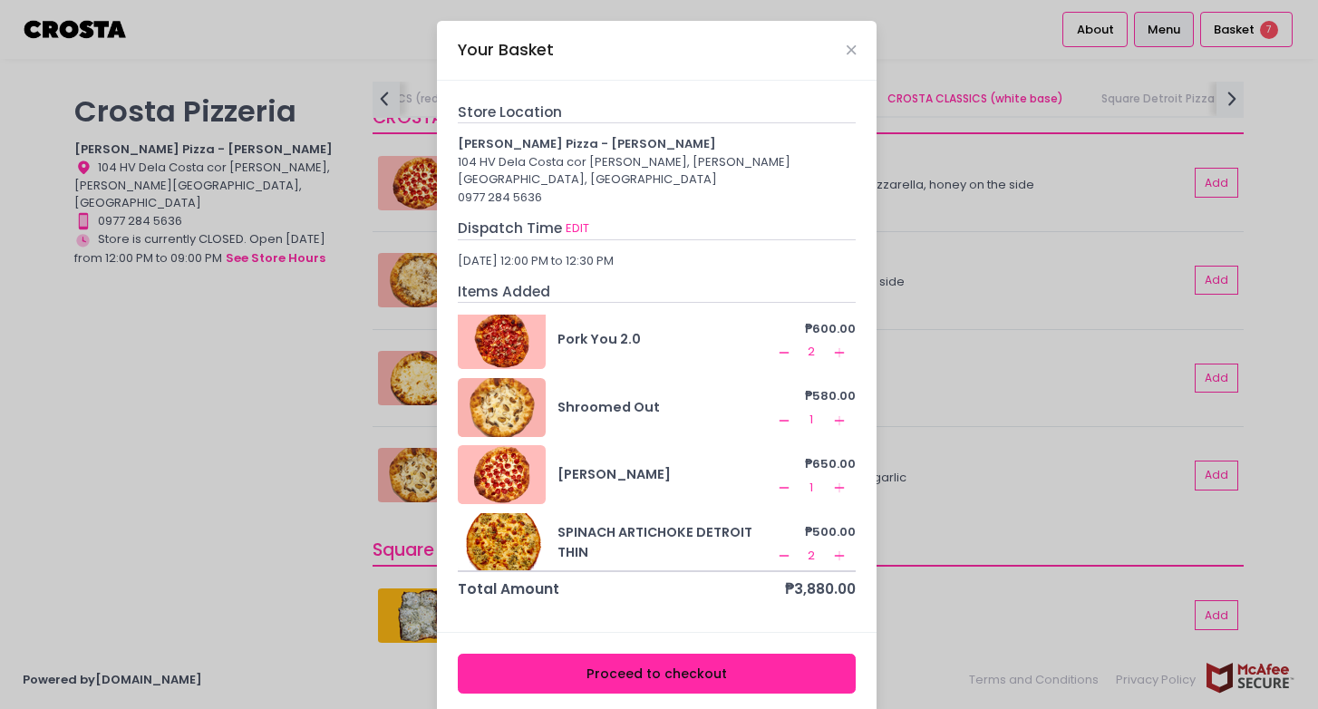
scroll to position [86, 0]
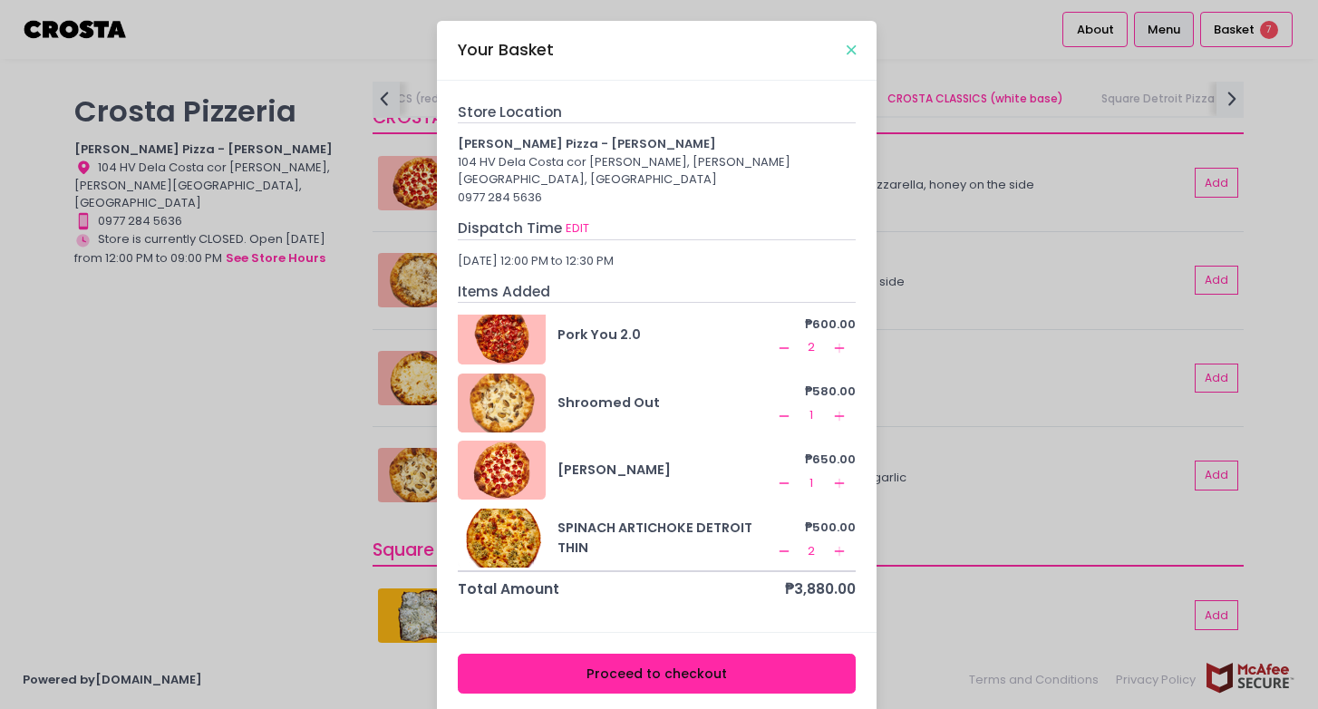
click at [853, 46] on icon "Close" at bounding box center [851, 51] width 9 height 14
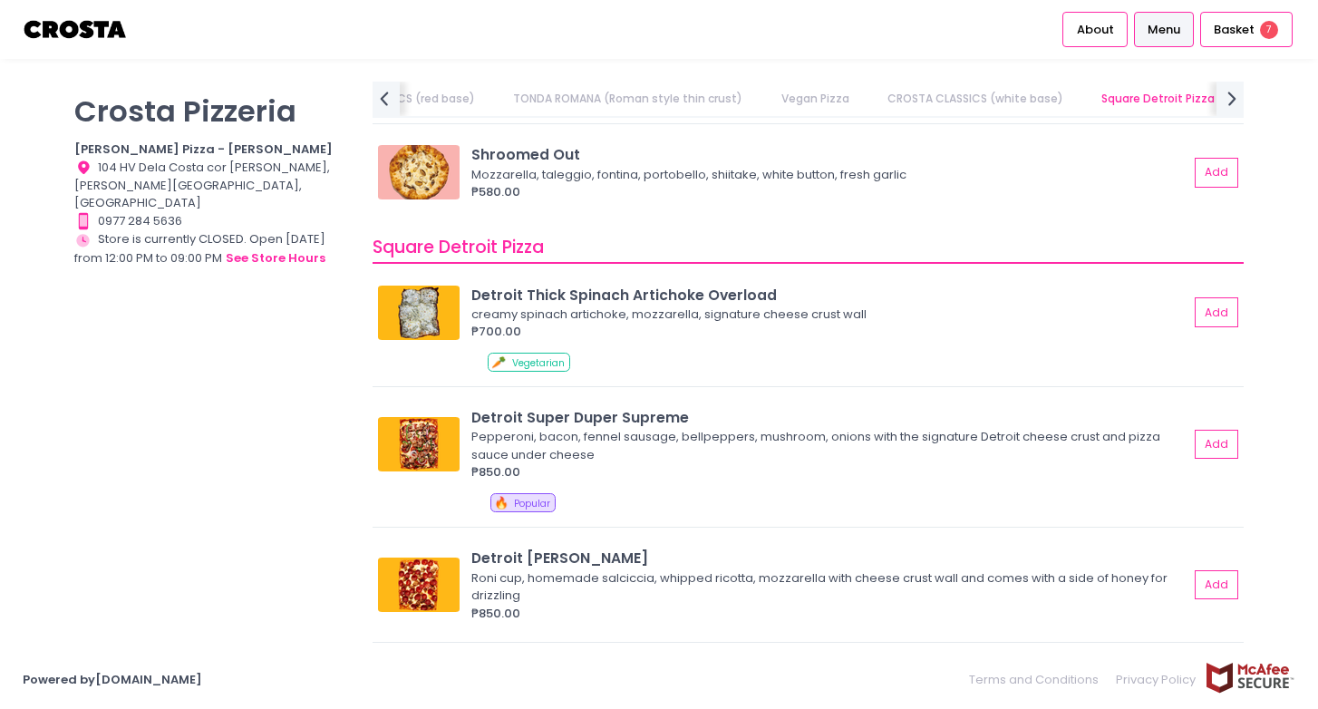
scroll to position [2115, 0]
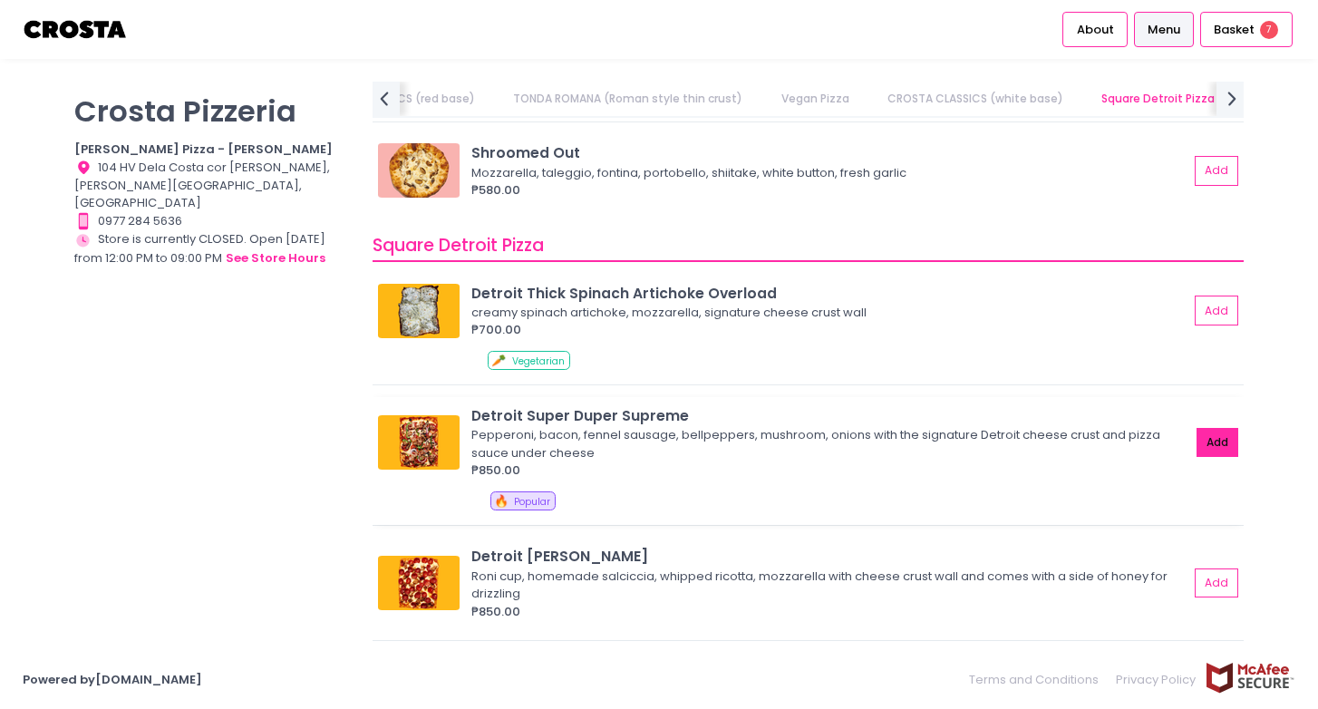
click at [1214, 444] on button "Add" at bounding box center [1218, 443] width 42 height 30
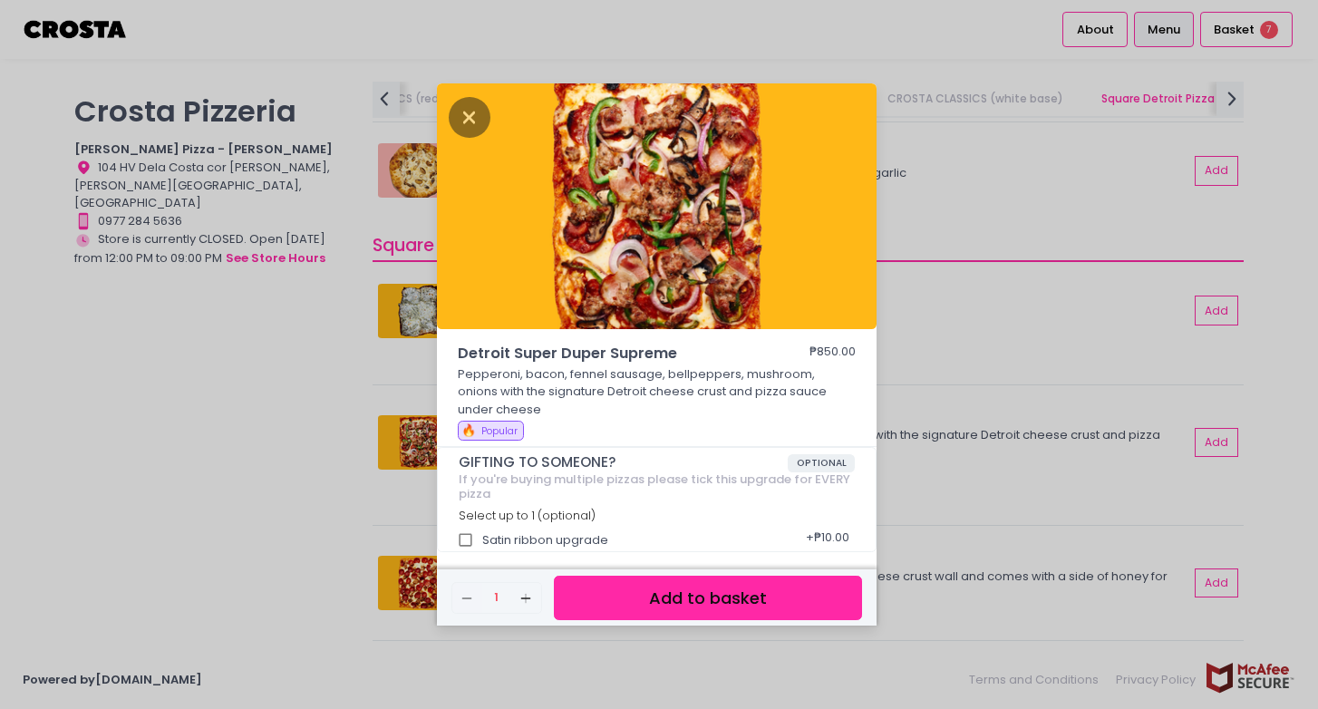
click at [741, 600] on button "Add to basket" at bounding box center [708, 598] width 308 height 44
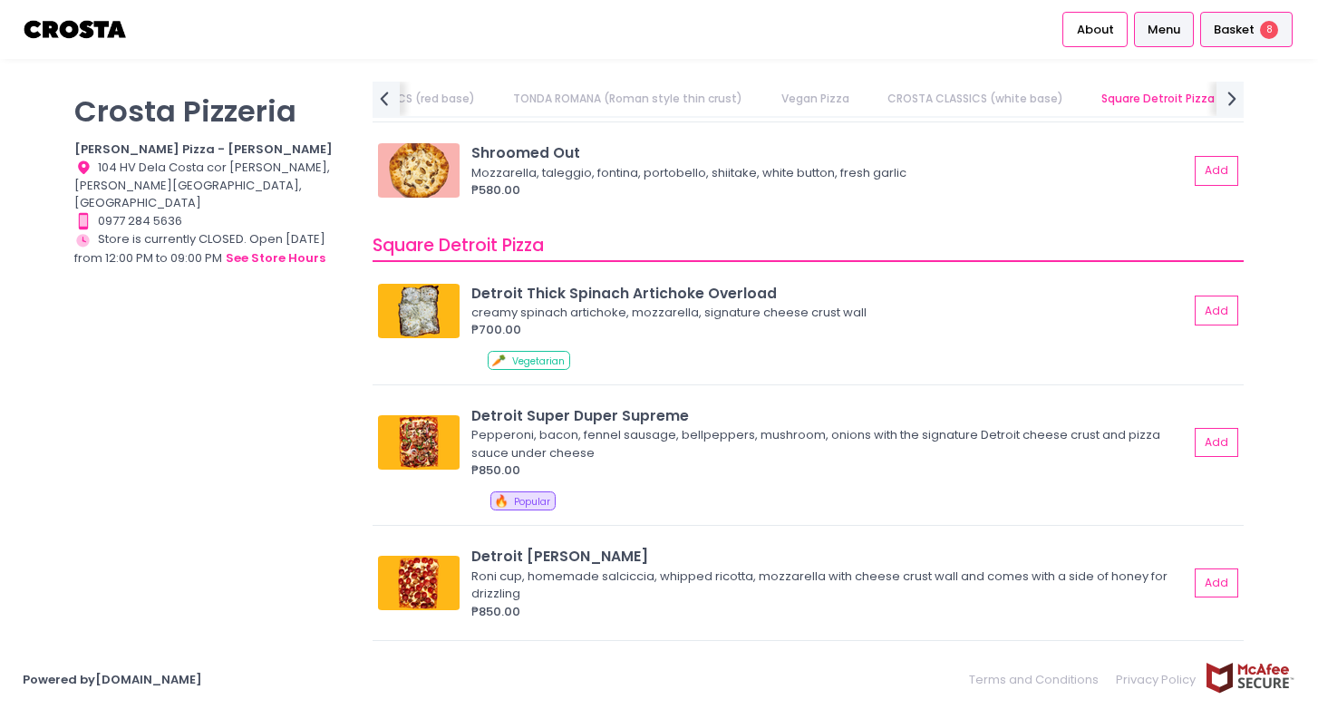
click at [1246, 27] on span "Basket" at bounding box center [1234, 30] width 41 height 18
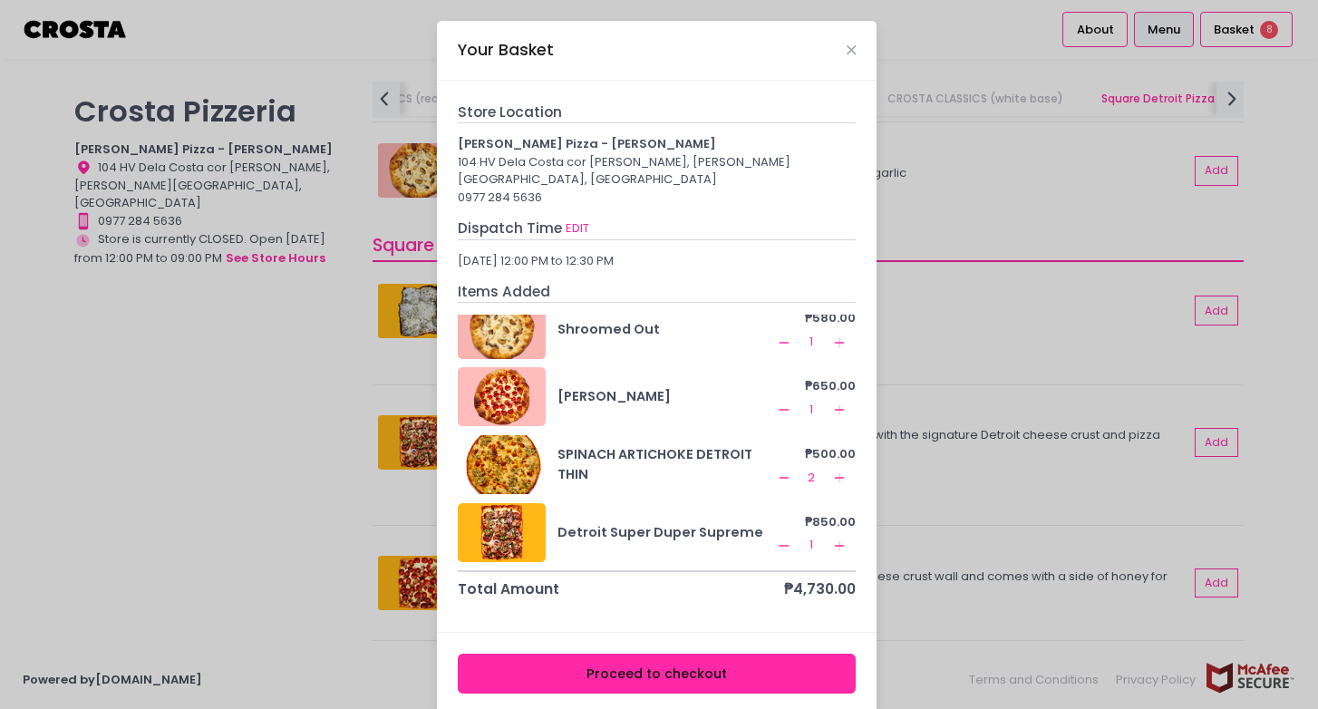
scroll to position [8, 0]
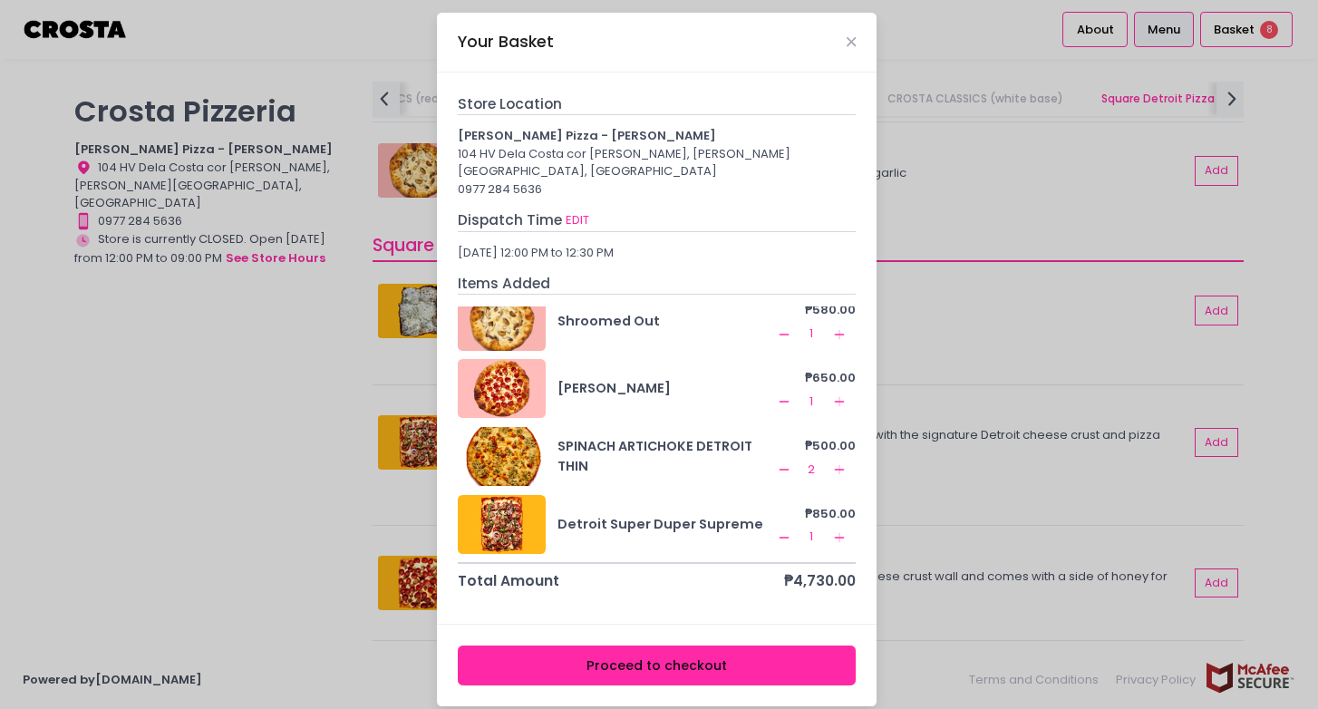
click at [785, 391] on button "Remove Created with Sketch." at bounding box center [784, 402] width 22 height 22
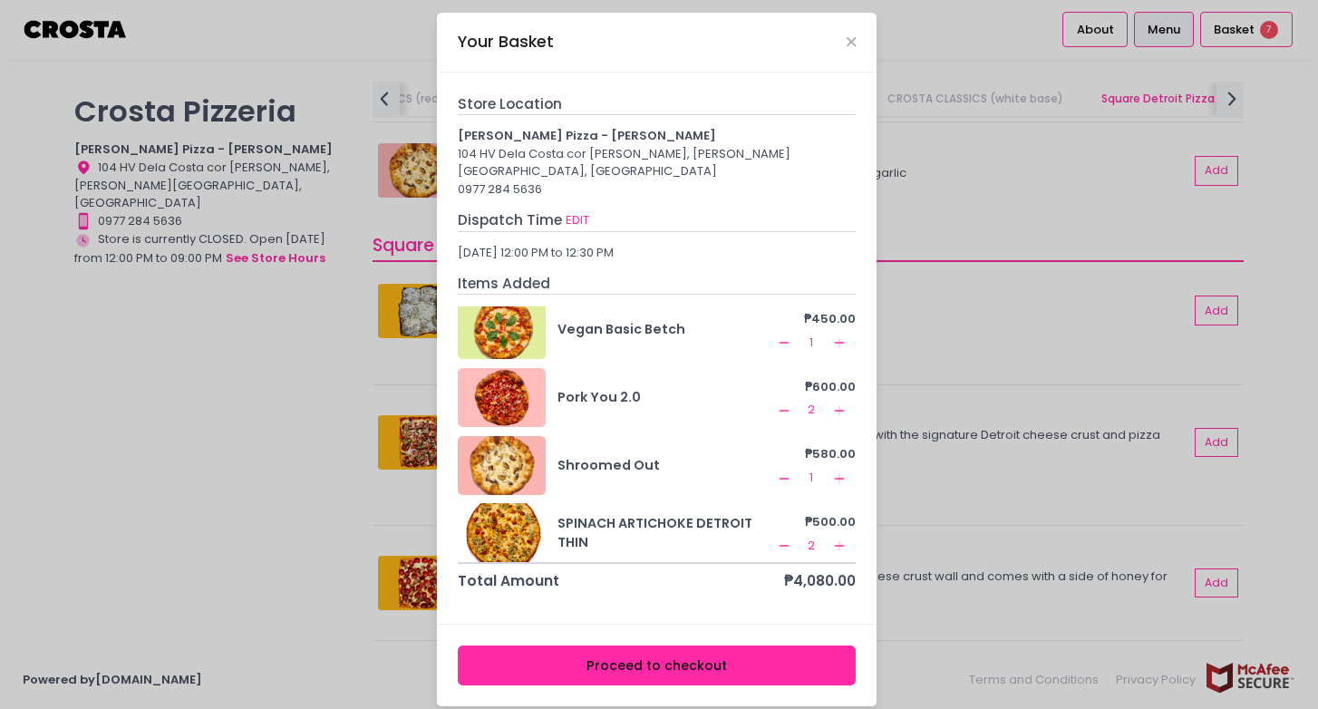
scroll to position [17, 0]
click at [778, 470] on icon "Remove Created with Sketch." at bounding box center [784, 477] width 15 height 15
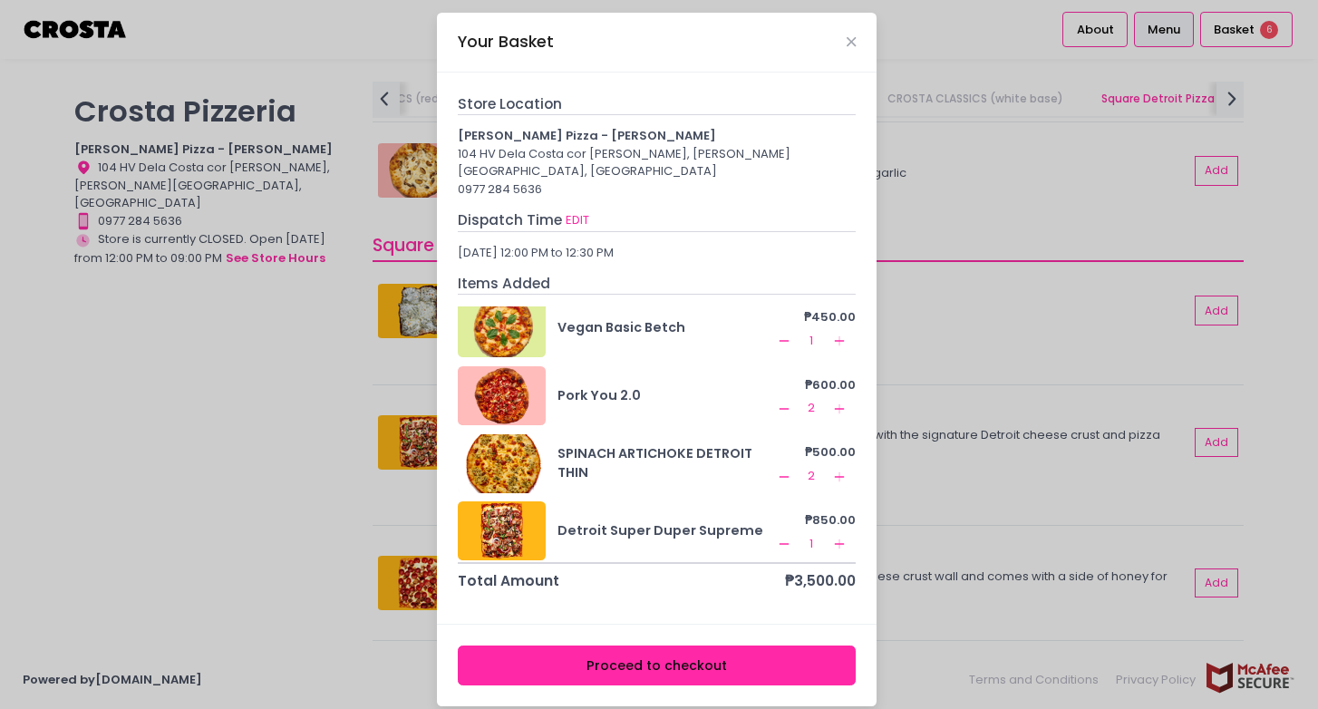
scroll to position [21, 0]
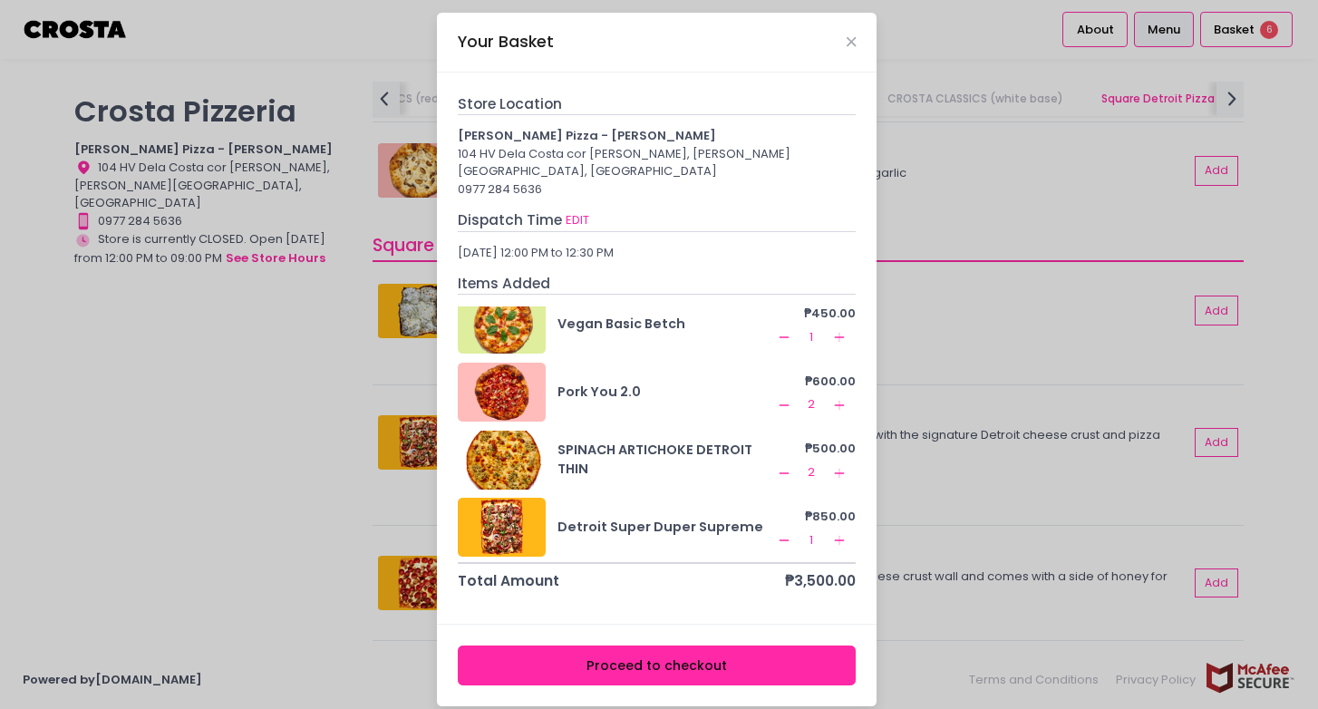
click at [832, 330] on icon "Add Created with Sketch." at bounding box center [839, 337] width 15 height 15
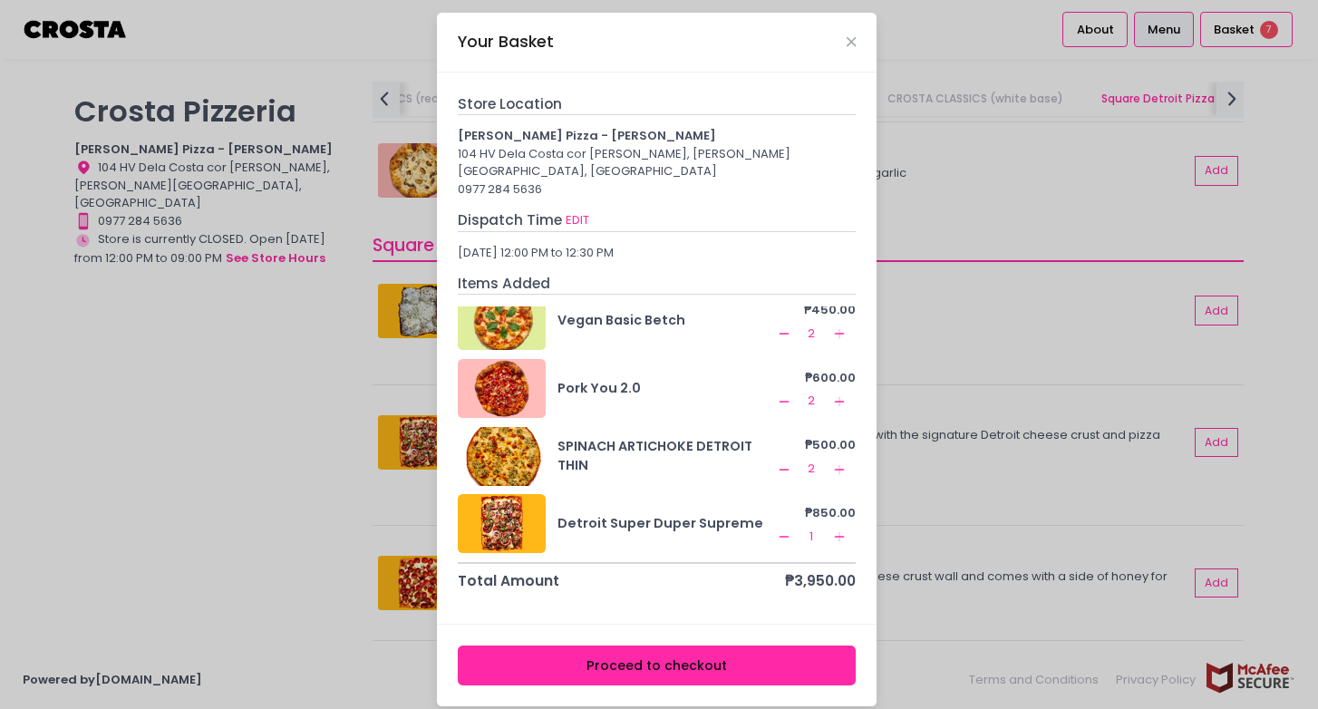
click at [839, 532] on rect at bounding box center [839, 537] width 1 height 10
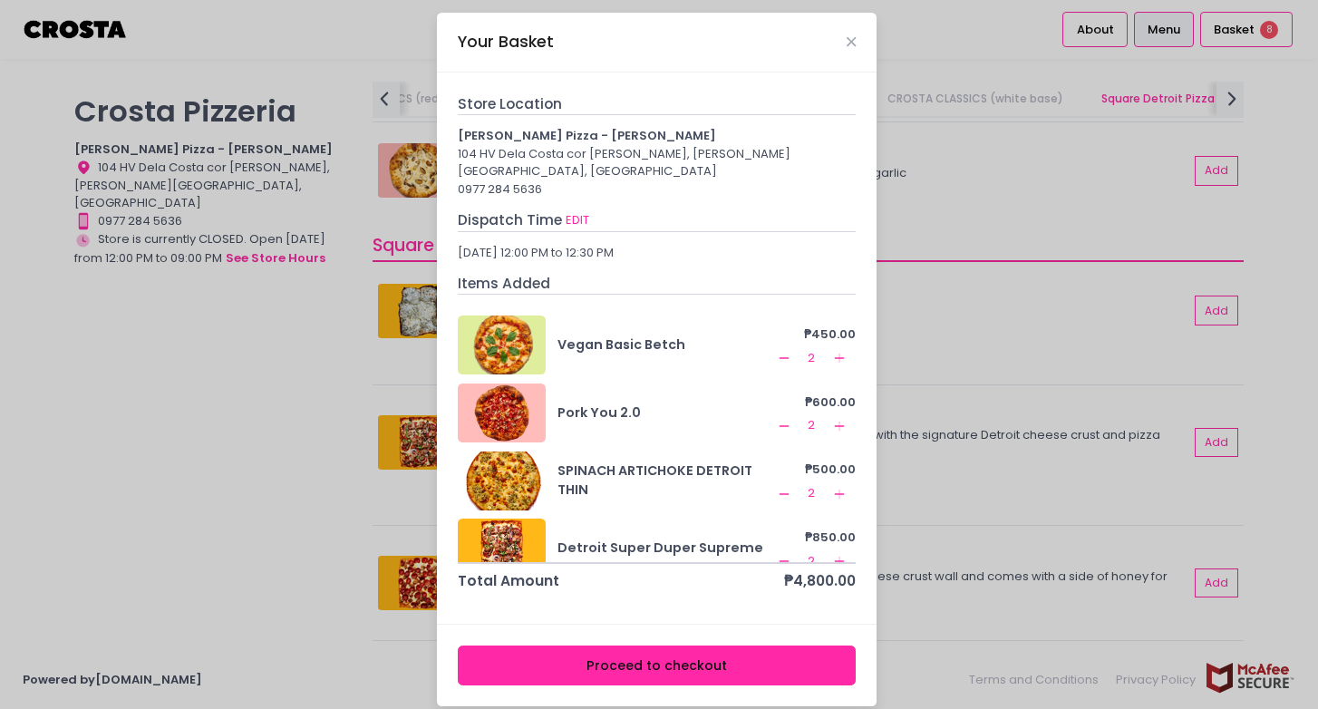
scroll to position [0, 0]
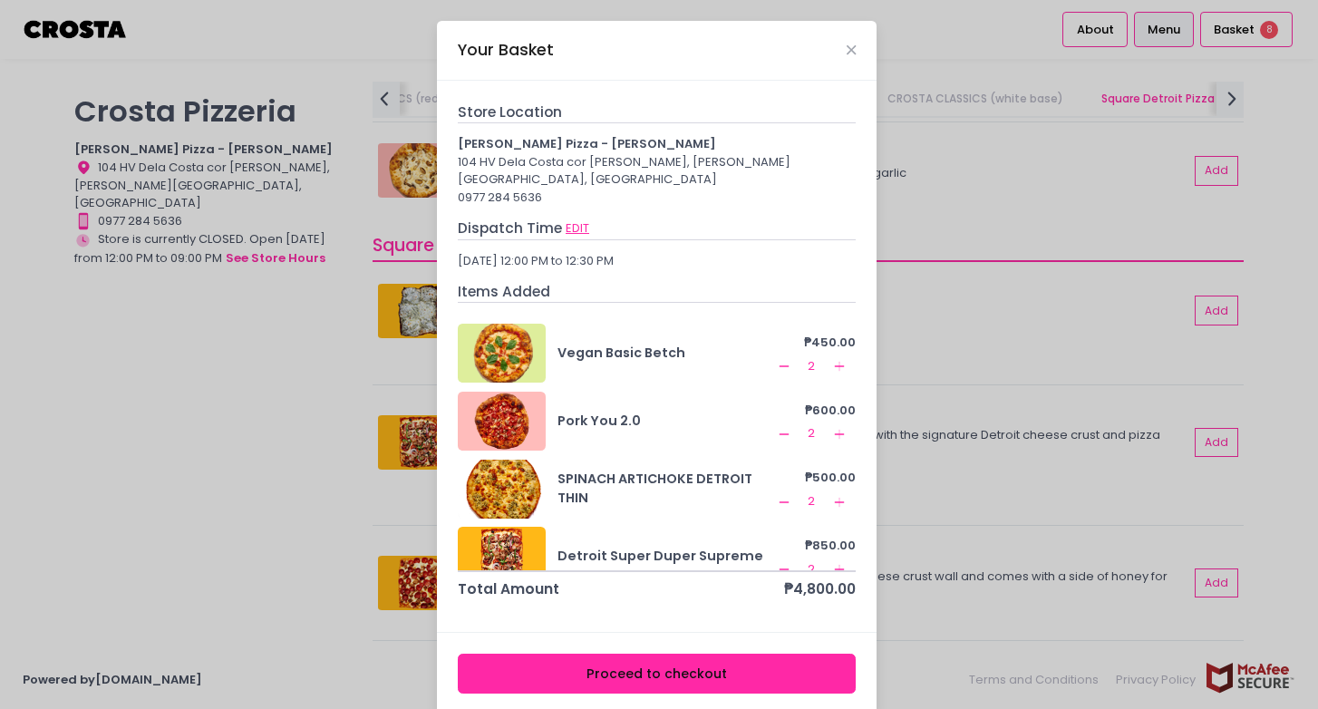
click at [574, 219] on button "EDIT" at bounding box center [577, 229] width 25 height 20
select select "5fabb2e53664a8677beaeb89"
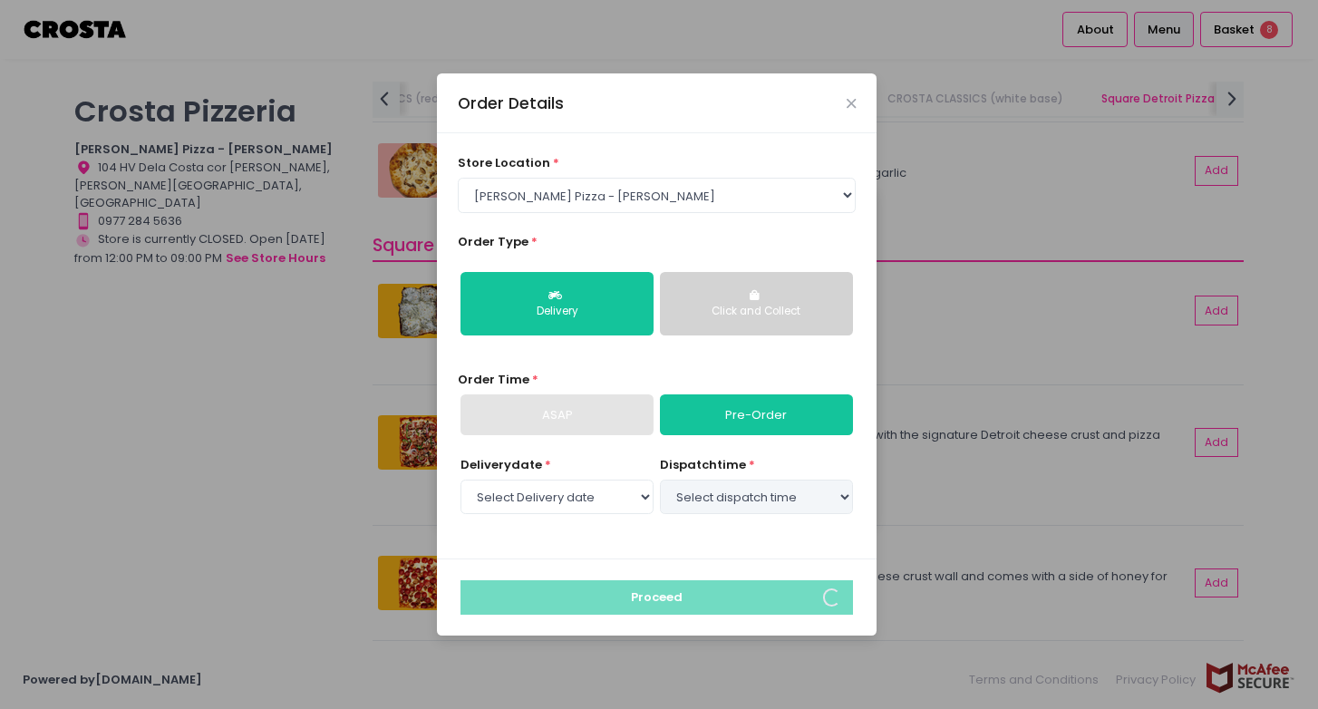
select select "[DATE]"
select select "12:00"
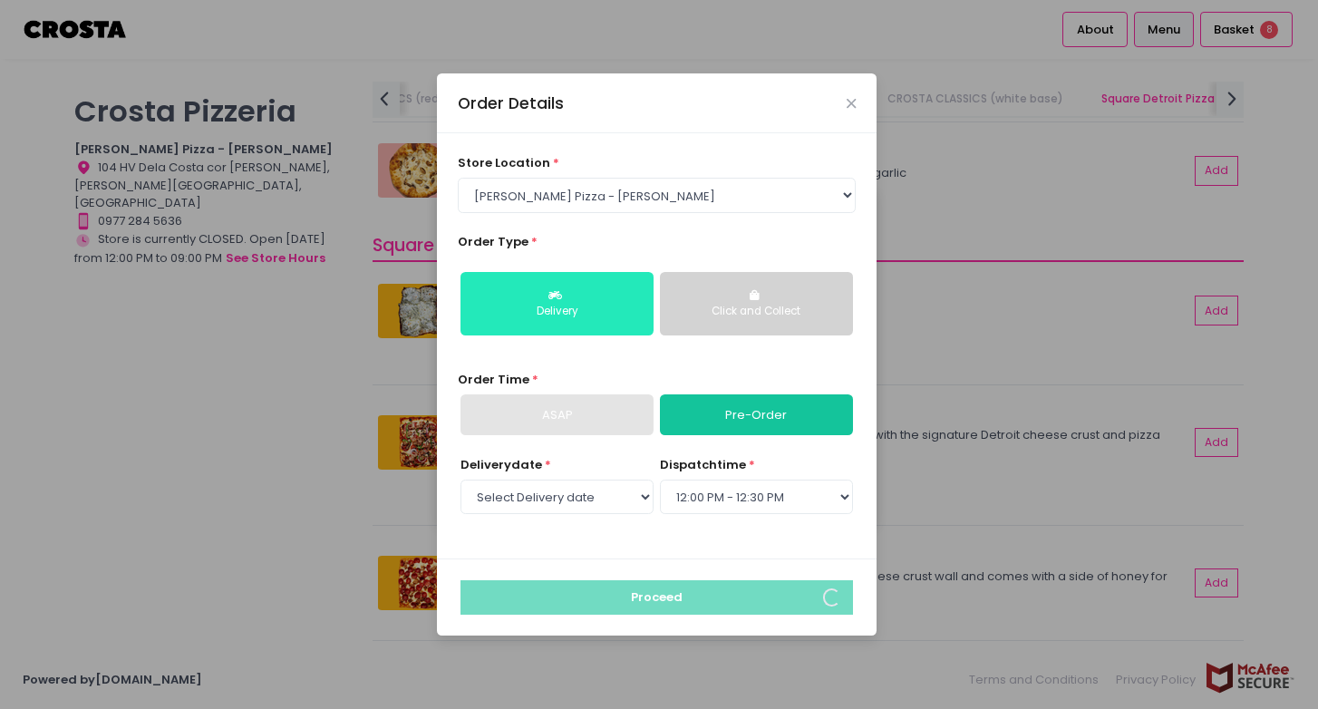
click at [612, 306] on div "Delivery" at bounding box center [557, 312] width 168 height 16
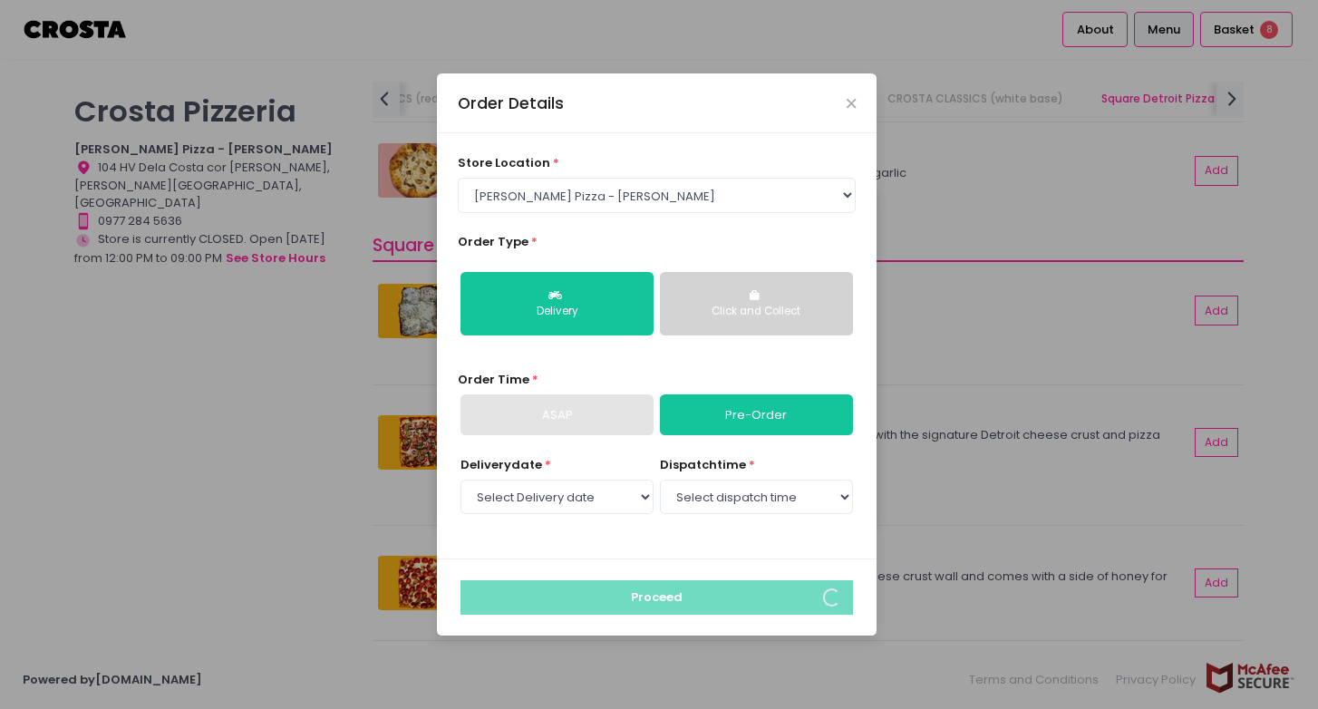
click at [597, 414] on div "ASAP" at bounding box center [557, 415] width 193 height 42
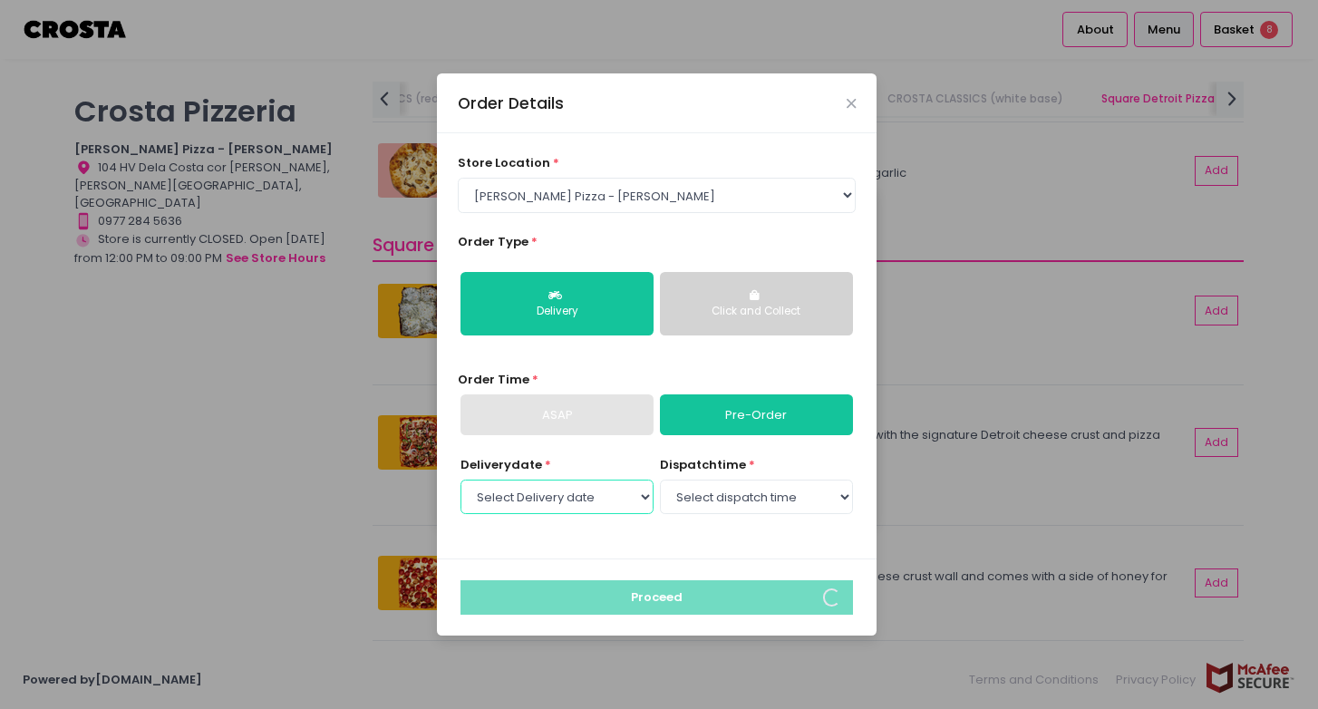
click at [615, 493] on select "Select Delivery date [DATE] [DATE] [DATE] [DATE] [DATE] [DATE]" at bounding box center [557, 497] width 193 height 34
click at [461, 480] on select "Select Delivery date [DATE] [DATE] [DATE] [DATE] [DATE] [DATE]" at bounding box center [557, 497] width 193 height 34
click at [697, 501] on select "Select dispatch time 12:00 PM - 12:30 PM 12:30 PM - 01:00 PM 01:00 PM - 01:30 P…" at bounding box center [756, 497] width 193 height 34
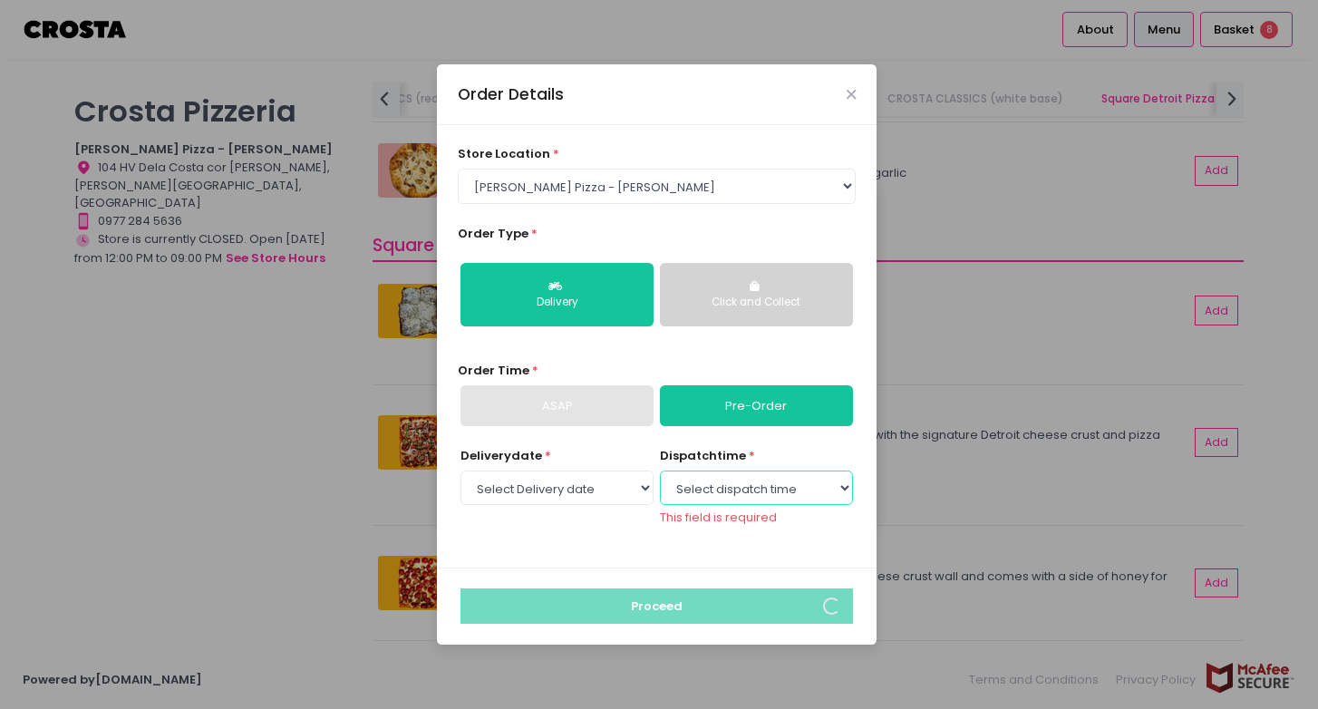
click at [660, 471] on select "Select dispatch time 12:00 PM - 12:30 PM 12:30 PM - 01:00 PM 01:00 PM - 01:30 P…" at bounding box center [756, 488] width 193 height 34
click at [561, 407] on div "ASAP" at bounding box center [557, 406] width 193 height 42
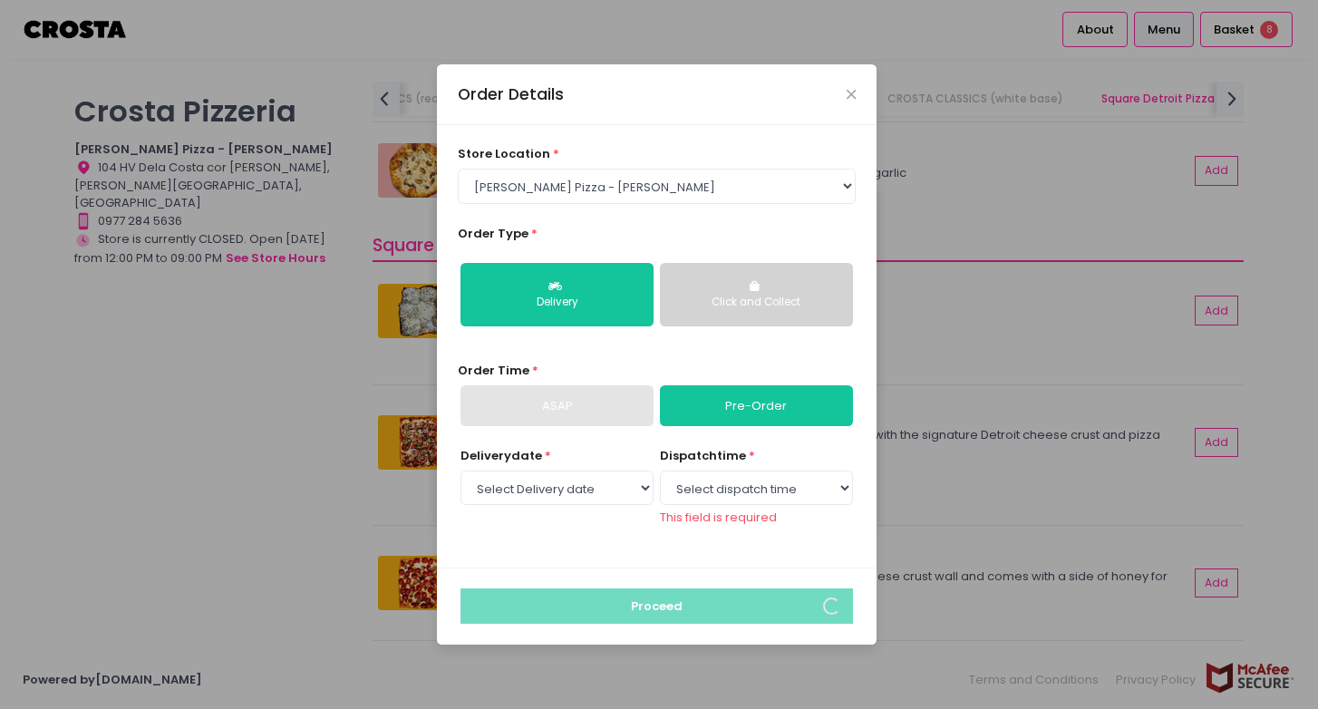
click at [617, 364] on div "Order Time * ASAP Pre-Order" at bounding box center [657, 394] width 399 height 65
click at [598, 418] on div "ASAP" at bounding box center [557, 406] width 193 height 42
click at [782, 489] on select "Select dispatch time 12:00 PM - 12:30 PM 12:30 PM - 01:00 PM 01:00 PM - 01:30 P…" at bounding box center [756, 488] width 193 height 34
select select "12:00"
click at [660, 479] on select "Select dispatch time 12:00 PM - 12:30 PM 12:30 PM - 01:00 PM 01:00 PM - 01:30 P…" at bounding box center [756, 488] width 193 height 34
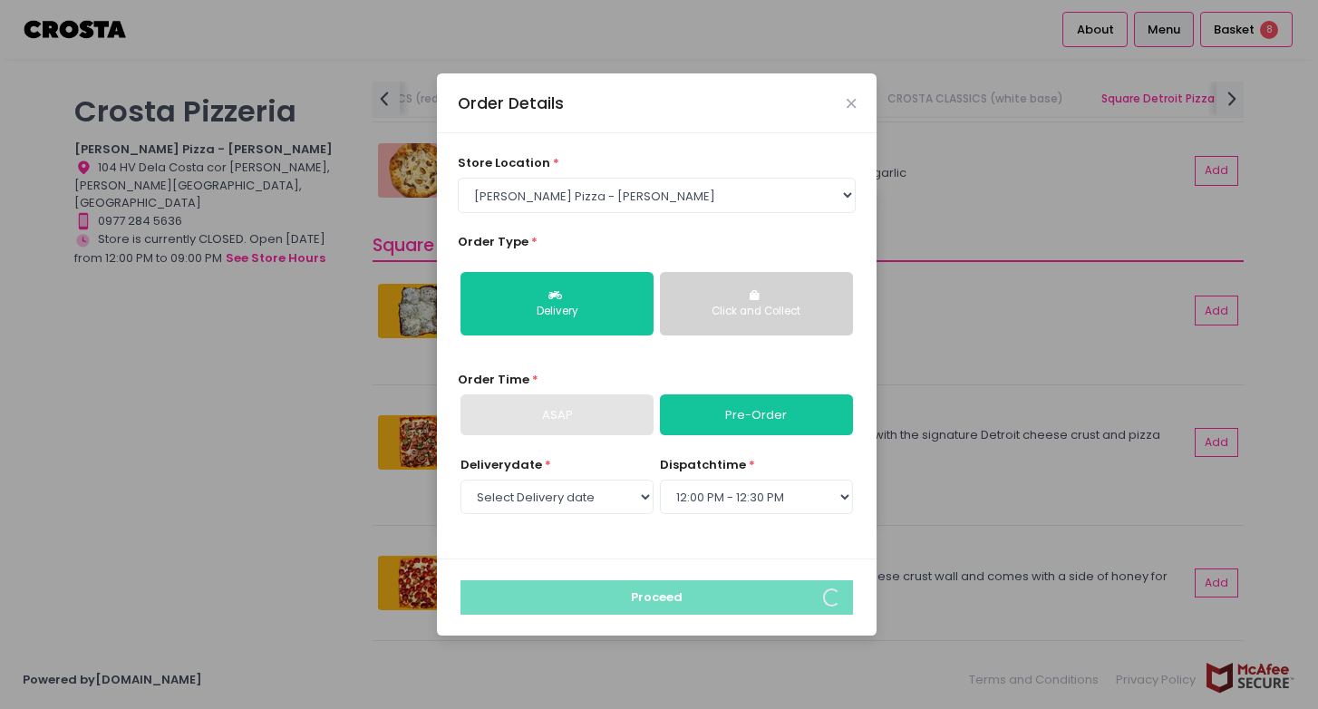
click at [715, 327] on button "Click and Collect" at bounding box center [756, 303] width 193 height 63
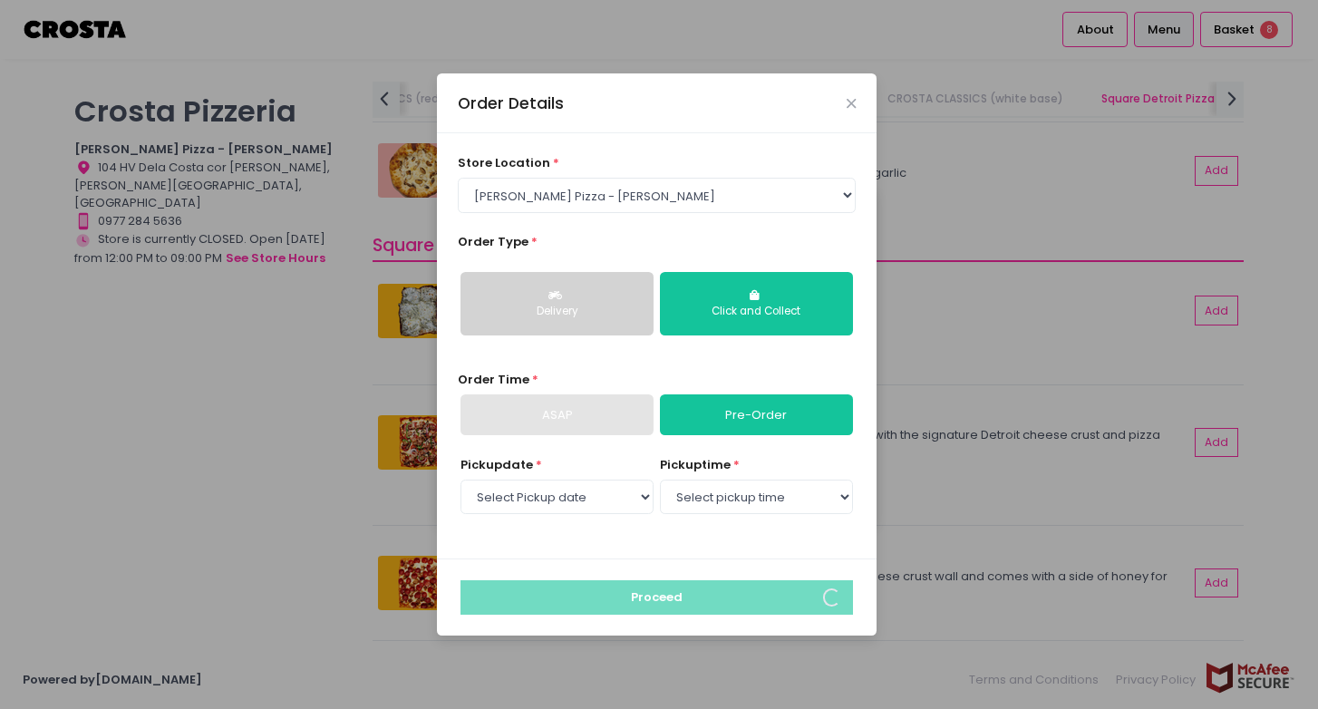
click at [568, 426] on div "ASAP" at bounding box center [557, 415] width 193 height 42
click at [573, 299] on button "Delivery" at bounding box center [557, 303] width 193 height 63
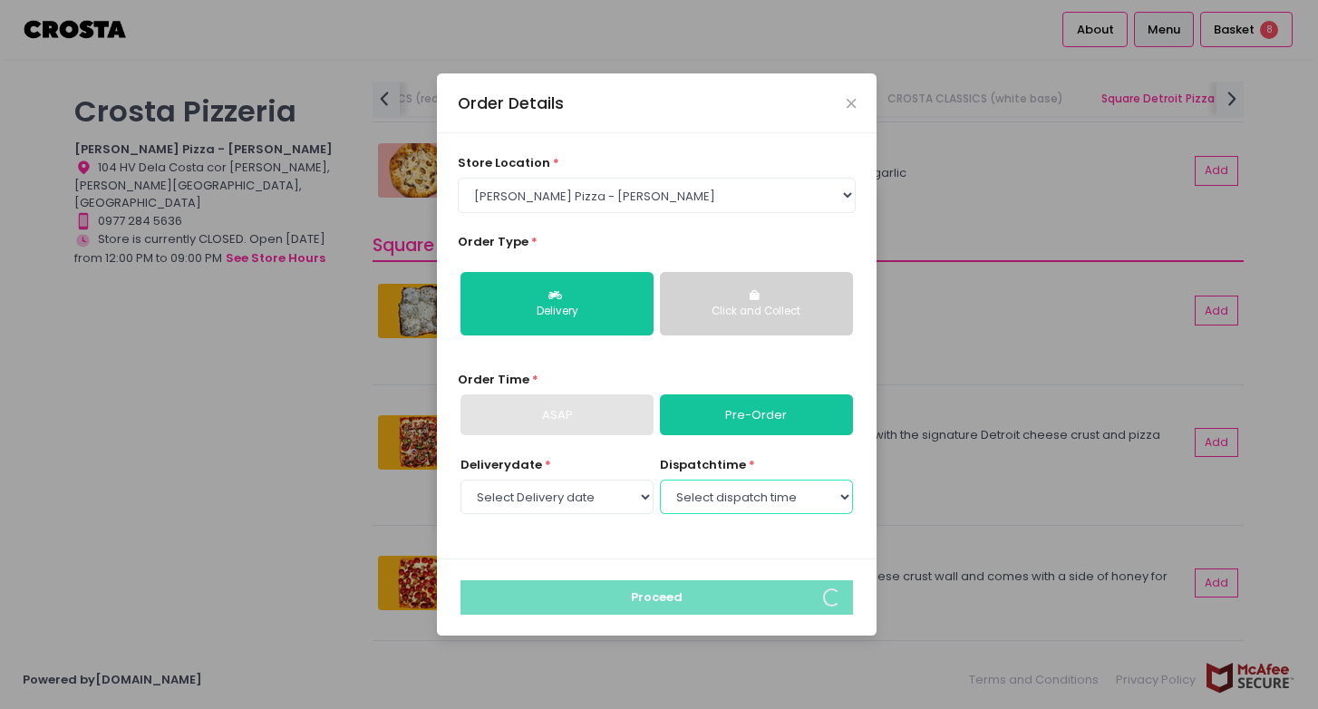
click at [717, 505] on select "Select dispatch time 12:00 PM - 12:30 PM 12:30 PM - 01:00 PM 01:00 PM - 01:30 P…" at bounding box center [756, 497] width 193 height 34
select select "12:00"
click at [660, 480] on select "Select dispatch time 12:00 PM - 12:30 PM 12:30 PM - 01:00 PM 01:00 PM - 01:30 P…" at bounding box center [756, 497] width 193 height 34
click at [850, 105] on icon "Close" at bounding box center [851, 104] width 9 height 14
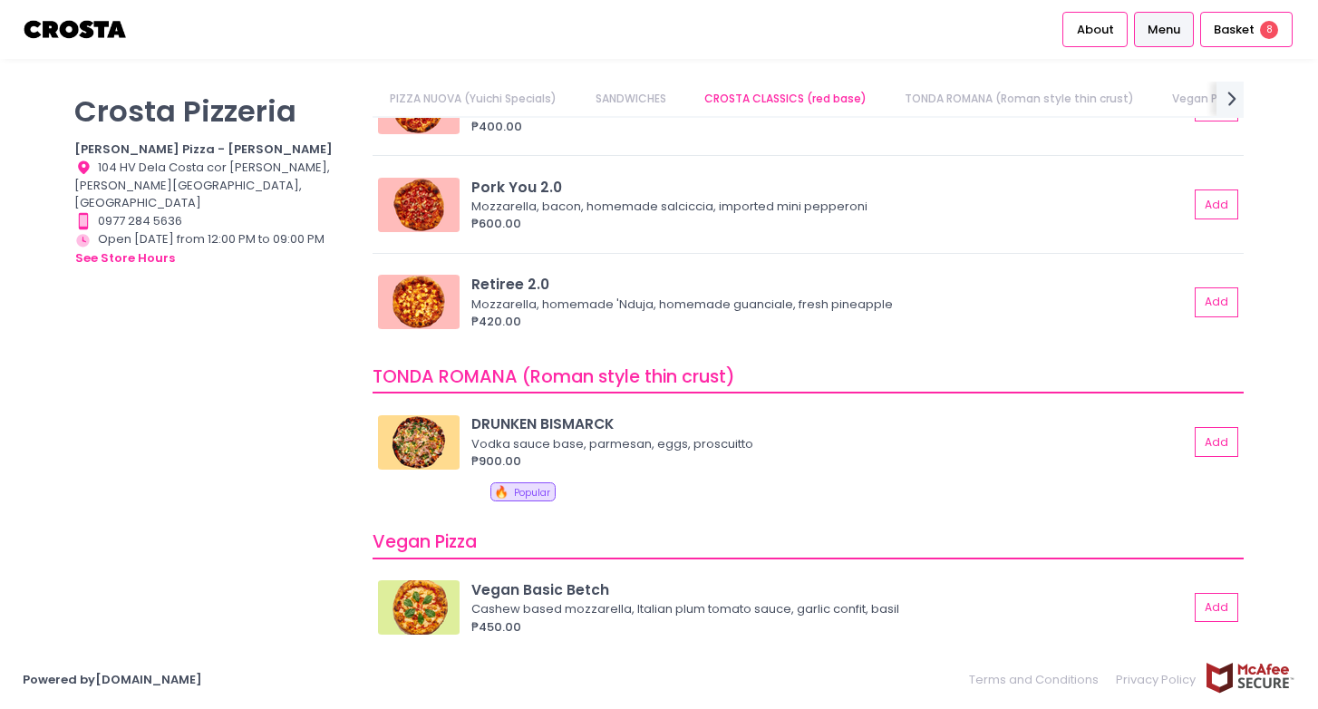
scroll to position [888, 0]
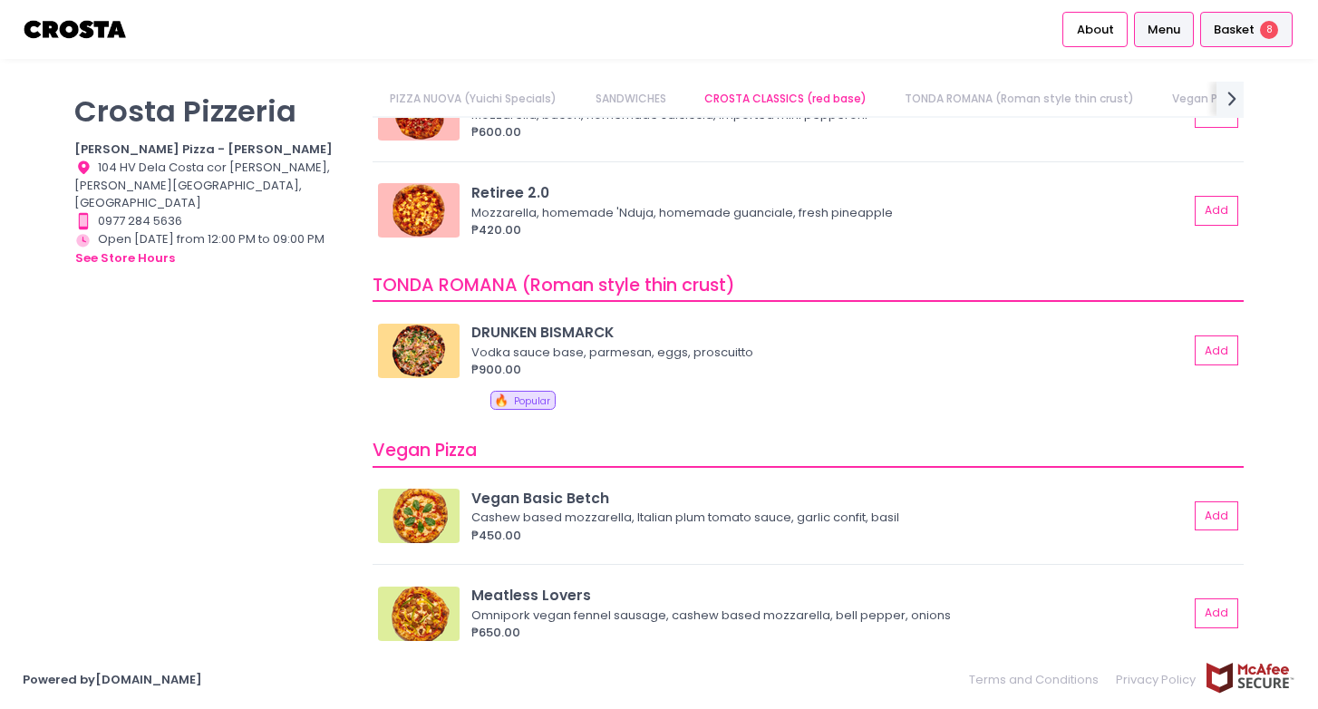
click at [1253, 38] on span "Basket" at bounding box center [1234, 30] width 41 height 18
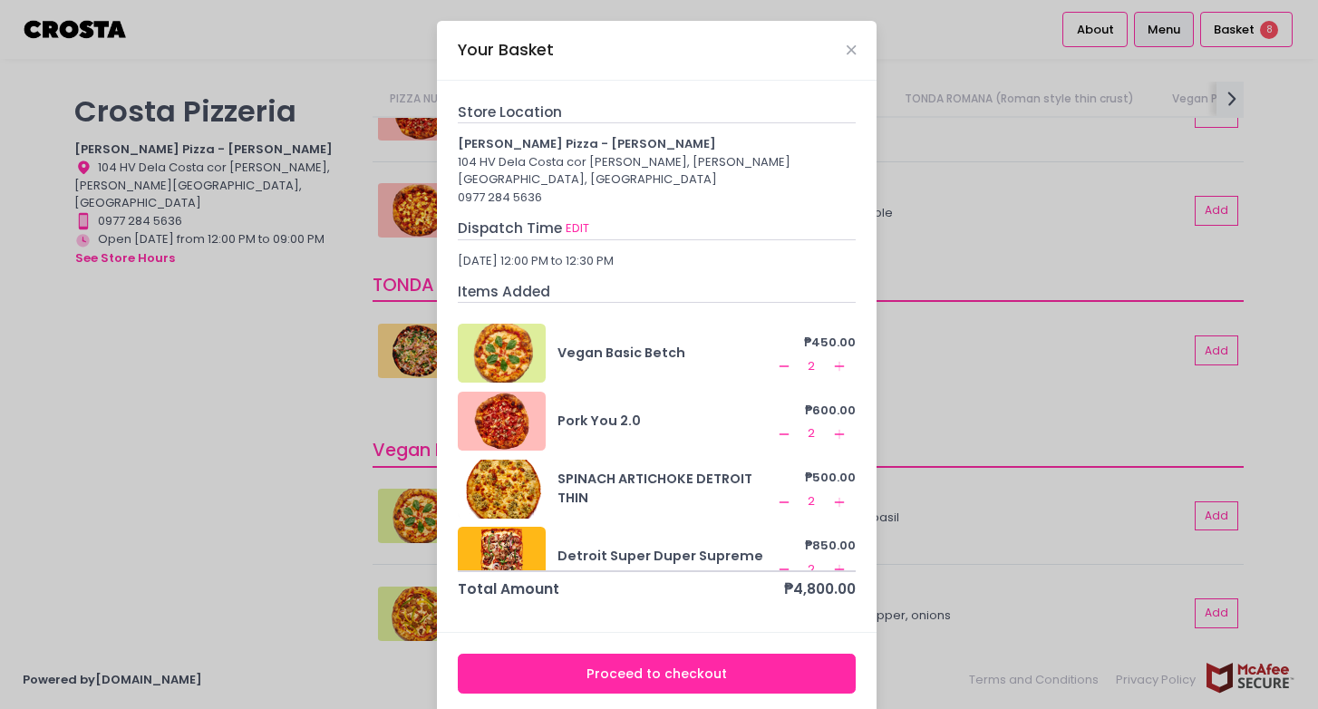
scroll to position [24, 0]
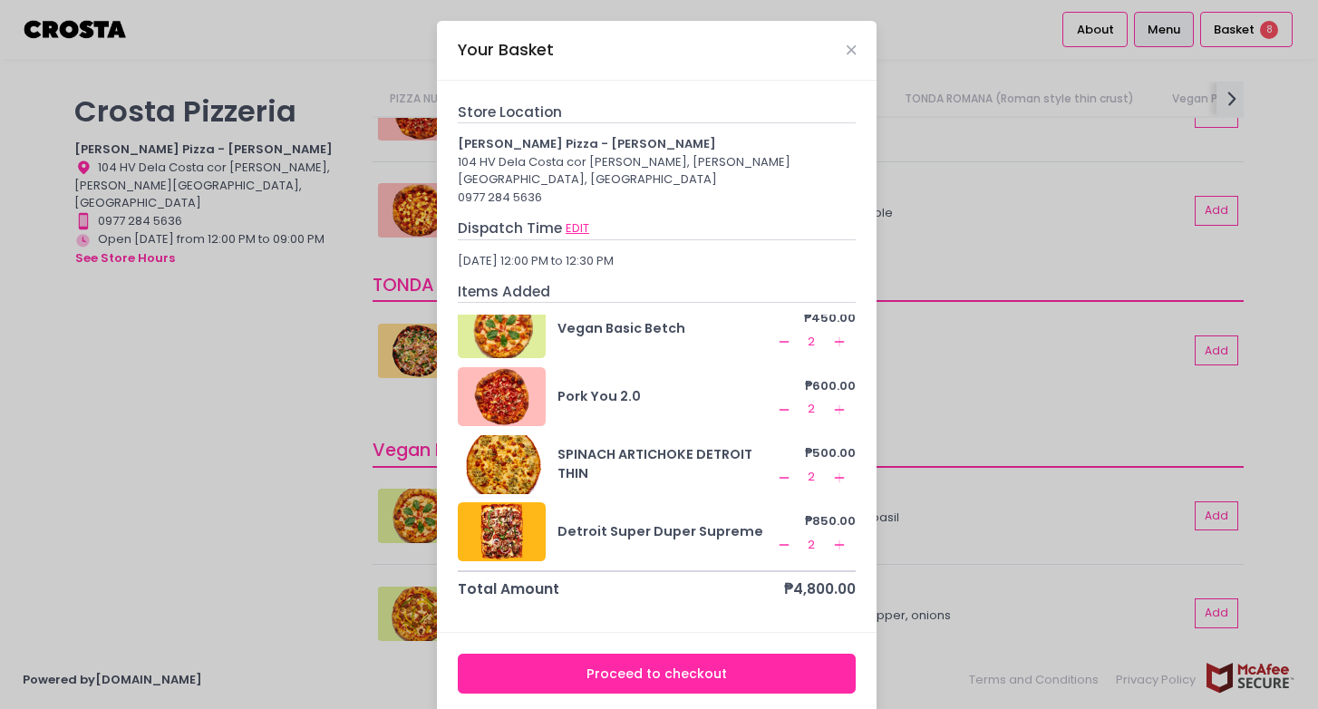
click at [576, 219] on button "EDIT" at bounding box center [577, 229] width 25 height 20
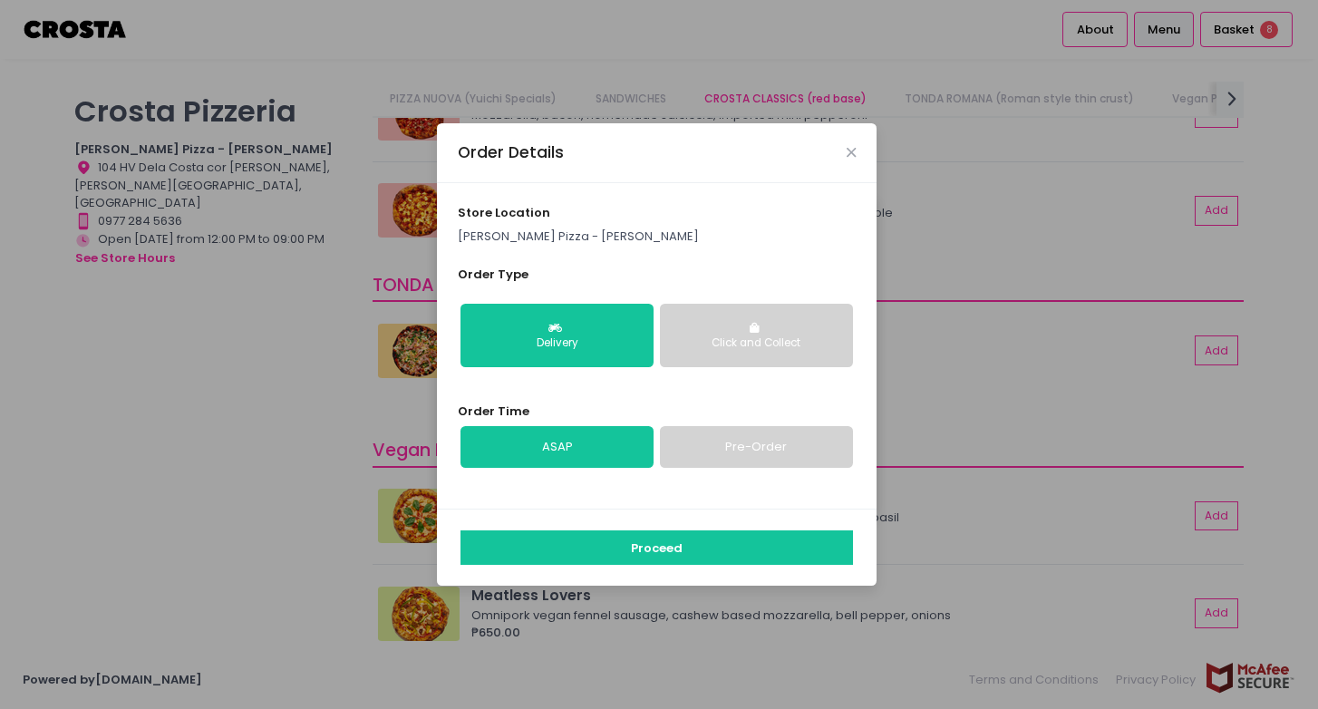
click at [565, 454] on link "ASAP" at bounding box center [557, 447] width 193 height 42
click at [583, 452] on link "ASAP" at bounding box center [557, 447] width 193 height 42
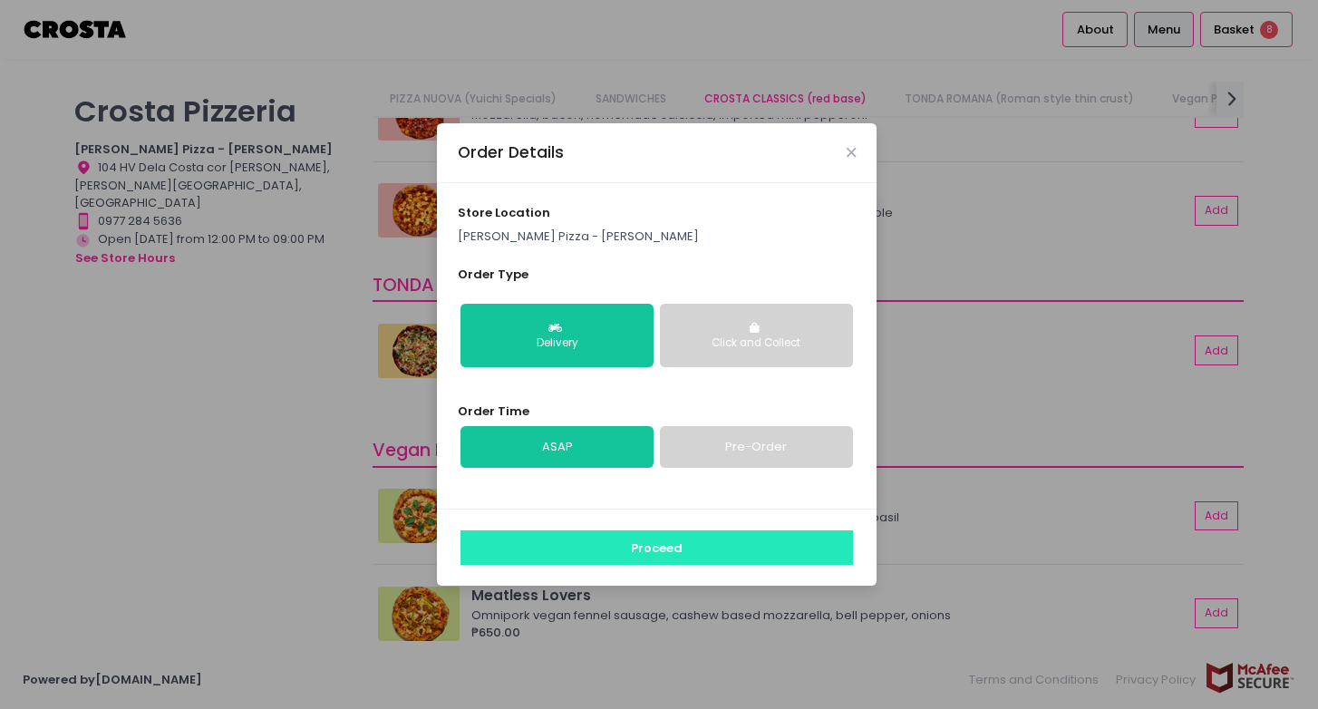
click at [598, 547] on button "Proceed" at bounding box center [657, 547] width 393 height 34
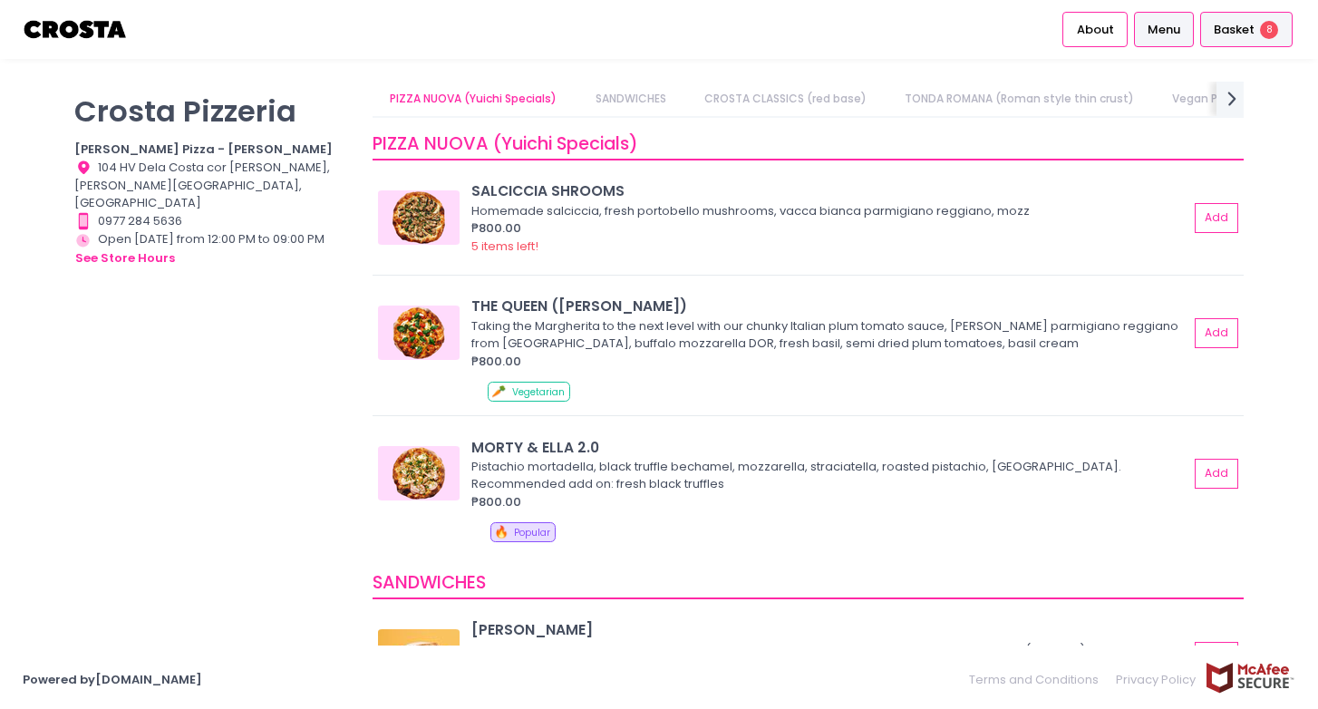
click at [1234, 1] on li "Basket 8" at bounding box center [1246, 29] width 99 height 59
click at [1234, 25] on span "Basket" at bounding box center [1234, 30] width 41 height 18
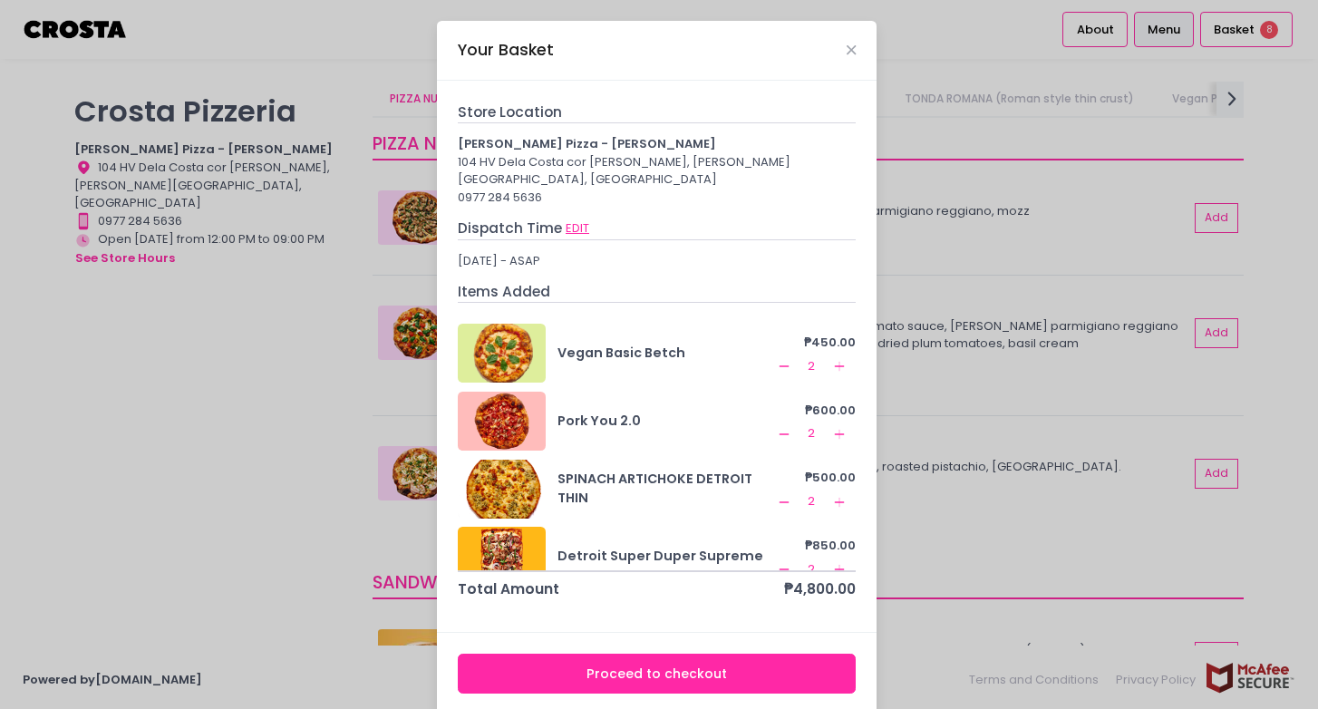
click at [578, 219] on button "EDIT" at bounding box center [577, 229] width 25 height 20
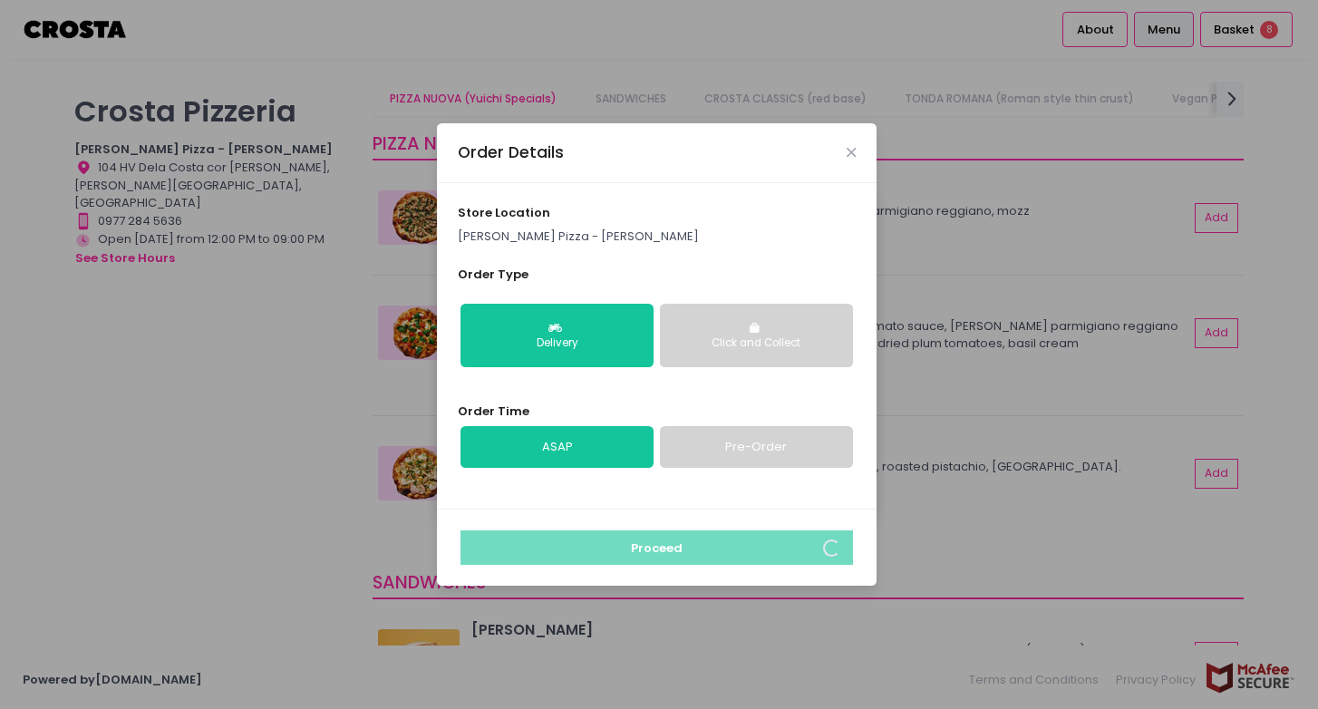
click at [701, 430] on link "Pre-Order" at bounding box center [756, 447] width 193 height 42
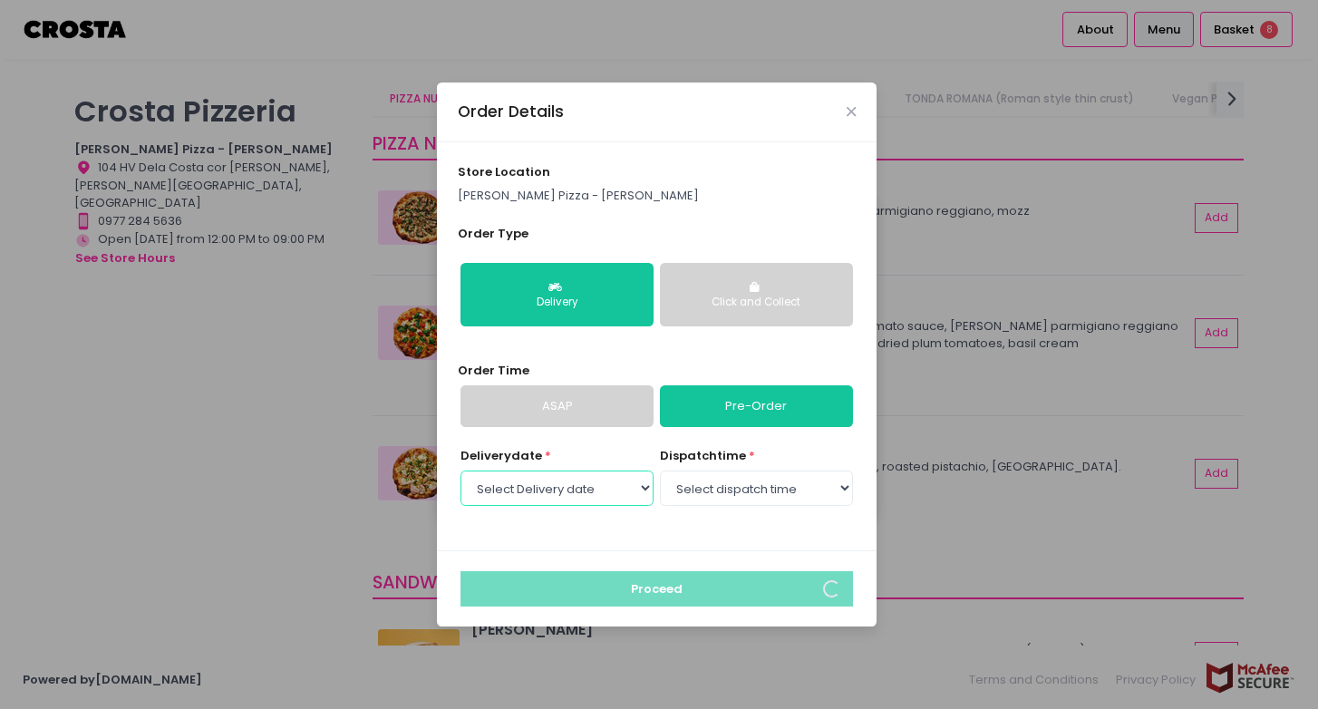
click at [580, 488] on select "Select Delivery date [DATE] [DATE] [DATE] [DATE] [DATE] [DATE]" at bounding box center [557, 488] width 193 height 34
select select "[DATE]"
click at [461, 471] on select "Select Delivery date [DATE] [DATE] [DATE] [DATE] [DATE] [DATE]" at bounding box center [557, 488] width 193 height 34
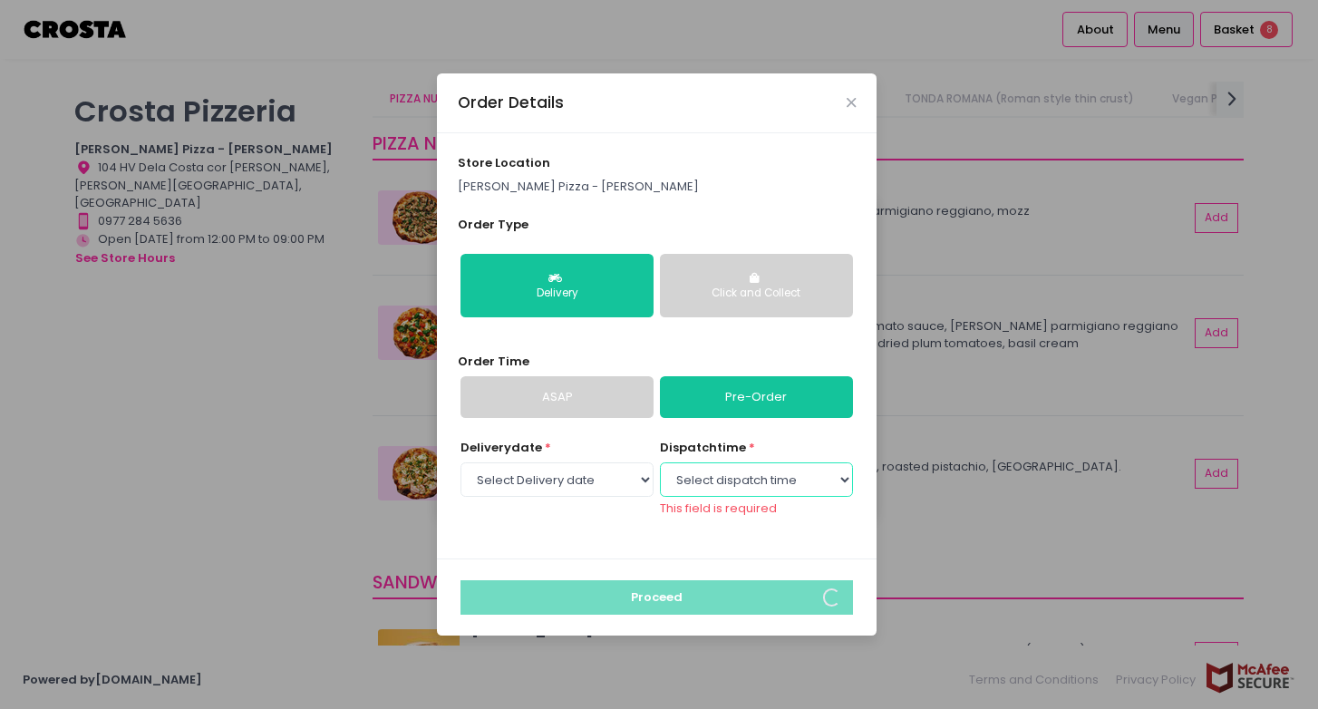
click at [705, 485] on select "Select dispatch time 12:00 PM - 12:30 PM 12:30 PM - 01:00 PM 01:00 PM - 01:30 P…" at bounding box center [756, 479] width 193 height 34
select select "12:00"
click at [660, 471] on select "Select dispatch time 12:00 PM - 12:30 PM 12:30 PM - 01:00 PM 01:00 PM - 01:30 P…" at bounding box center [756, 479] width 193 height 34
